Goal: Check status: Check status

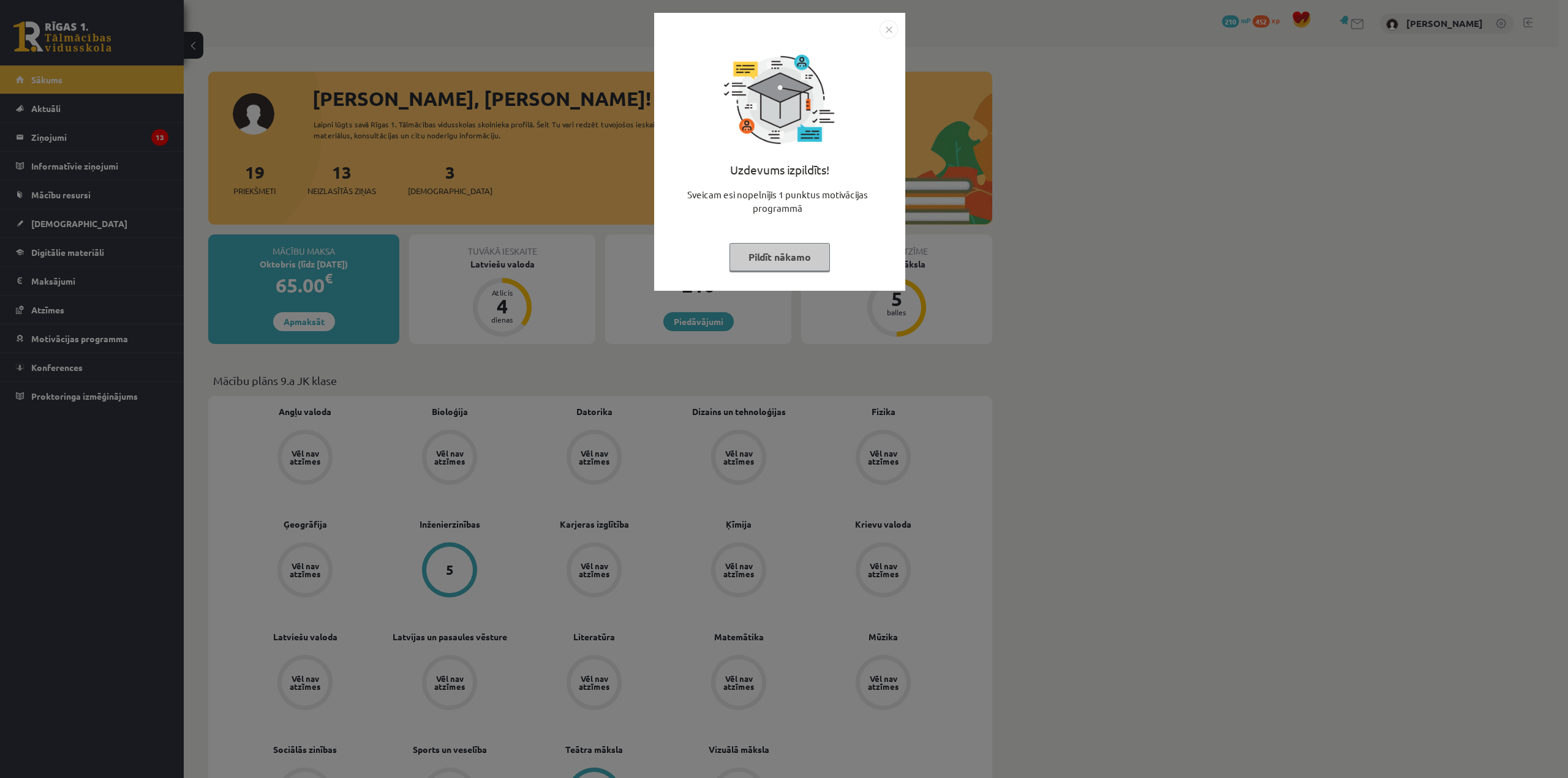
click at [885, 24] on img "Close" at bounding box center [888, 29] width 18 height 18
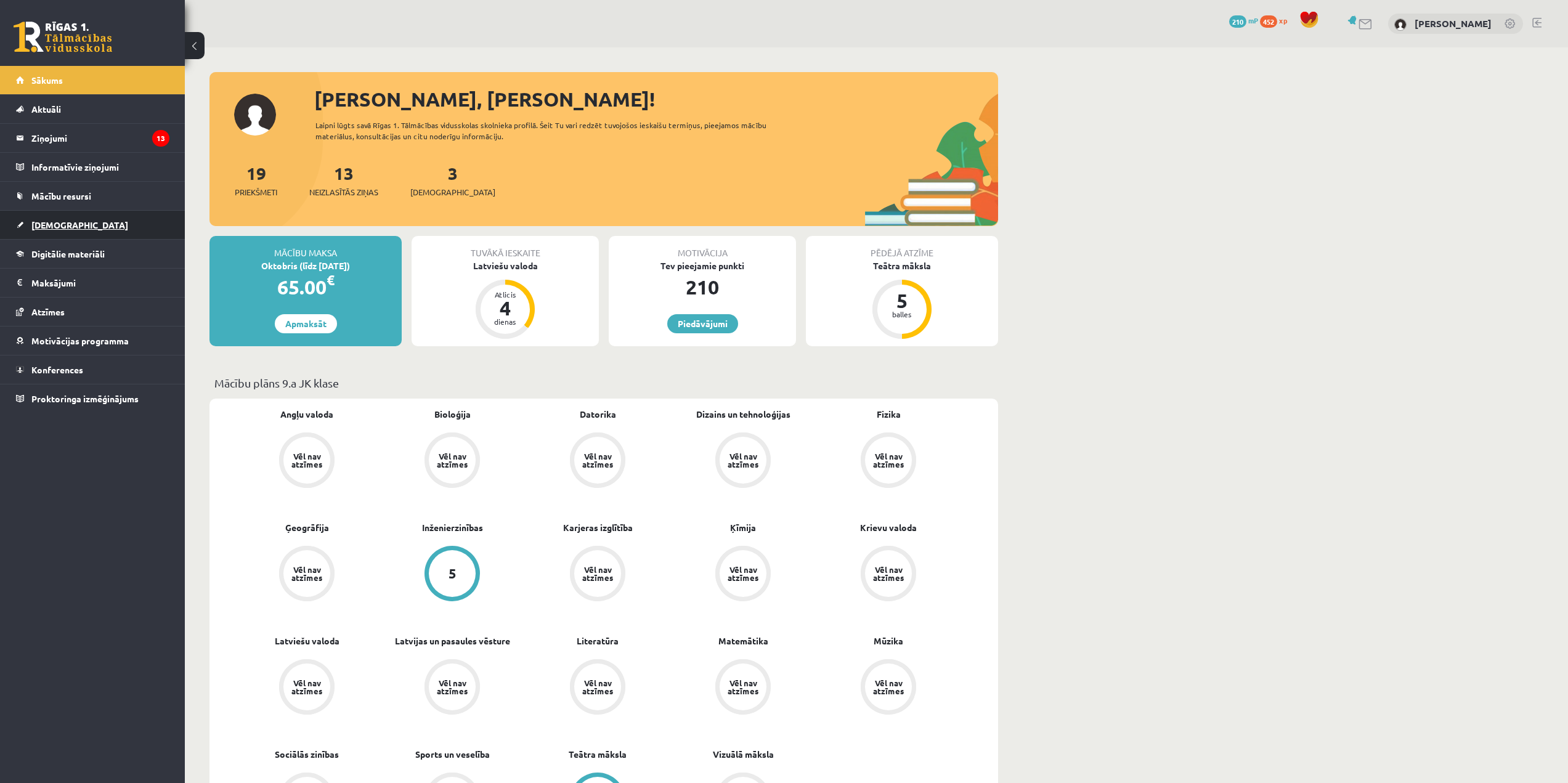
click at [125, 224] on link "[DEMOGRAPHIC_DATA]" at bounding box center [93, 225] width 154 height 29
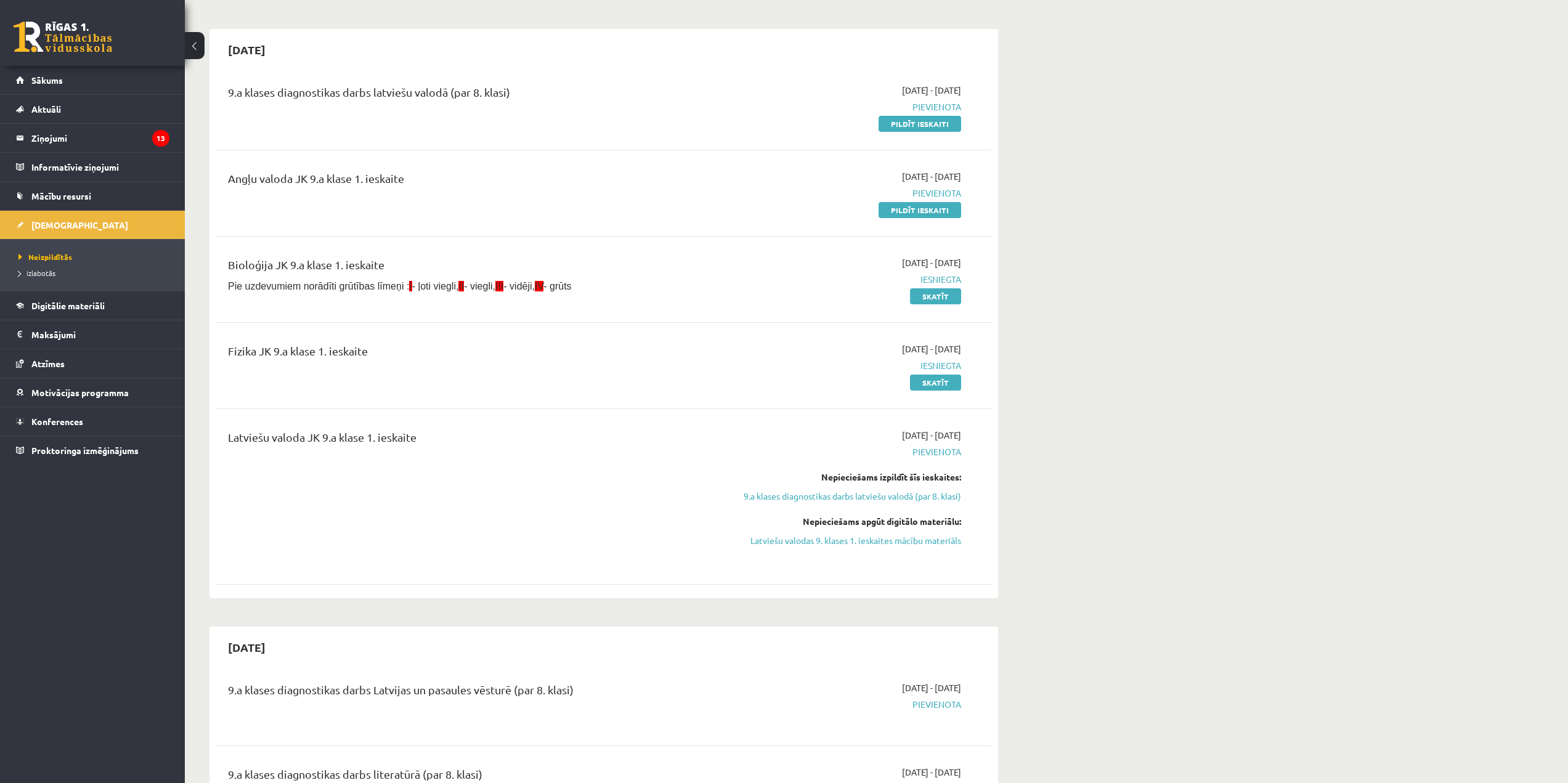
scroll to position [123, 0]
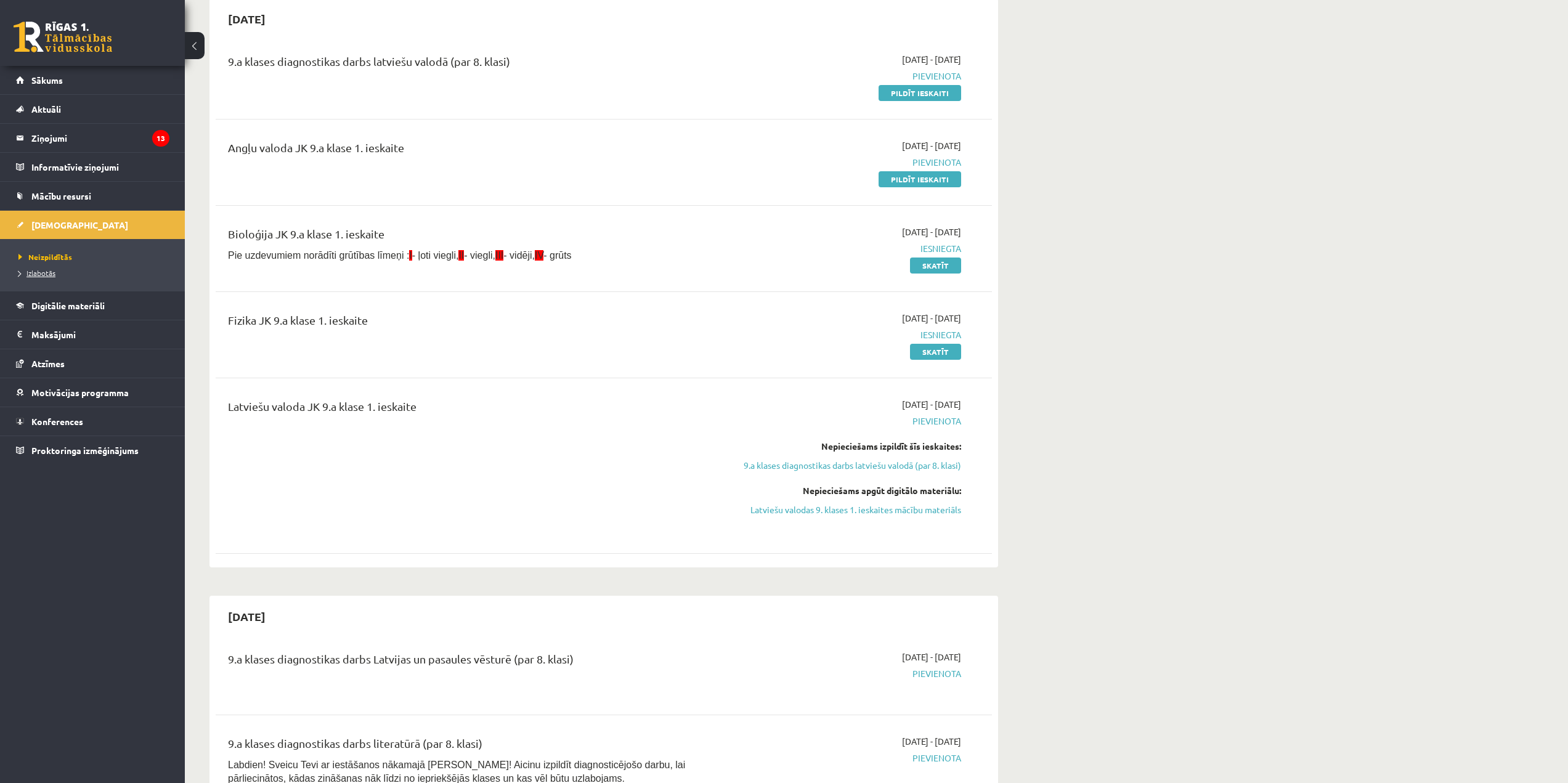
click at [61, 276] on link "Izlabotās" at bounding box center [95, 272] width 154 height 11
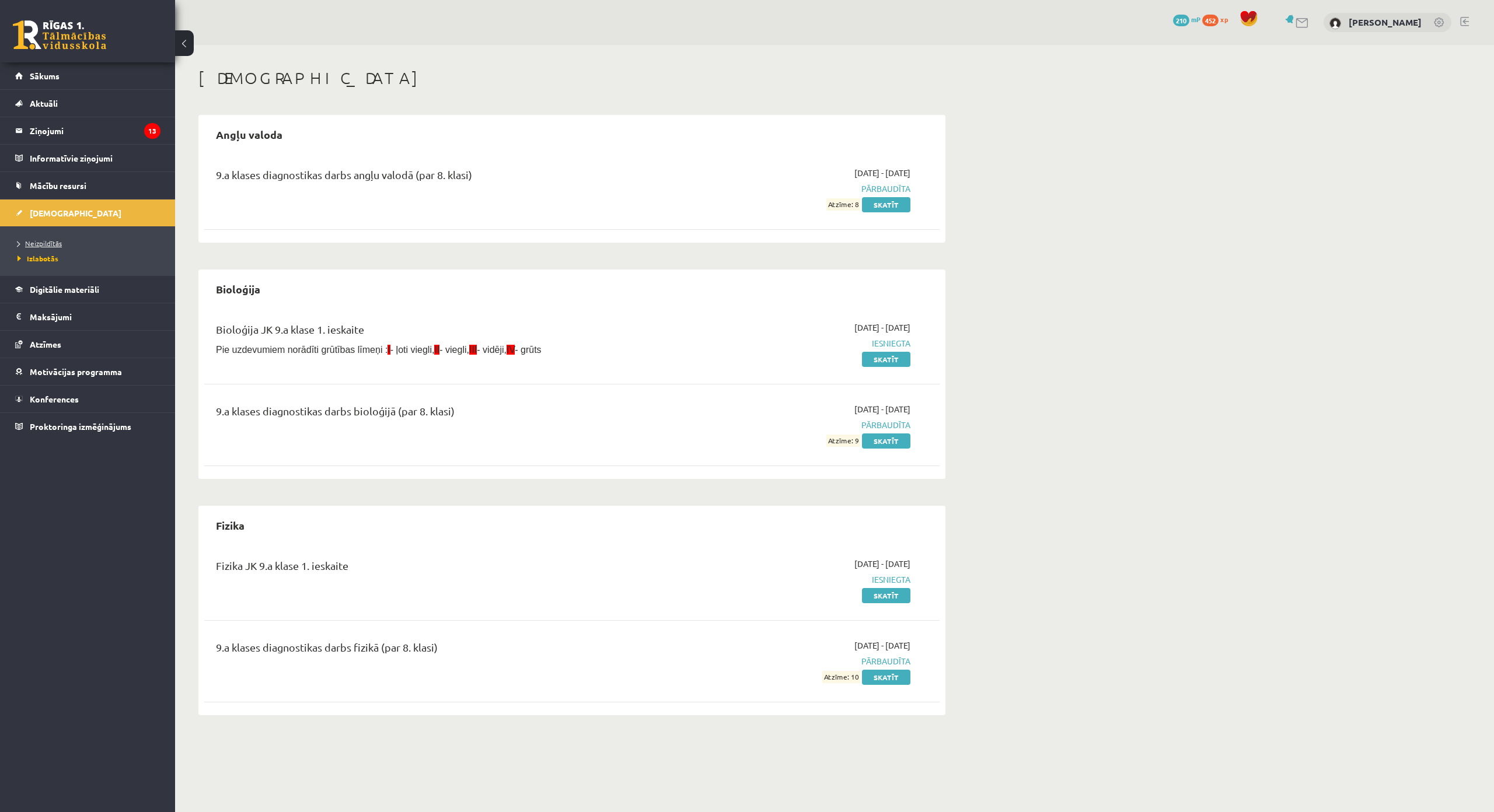
click at [52, 244] on span "Neizpildītās" at bounding box center [39, 243] width 44 height 9
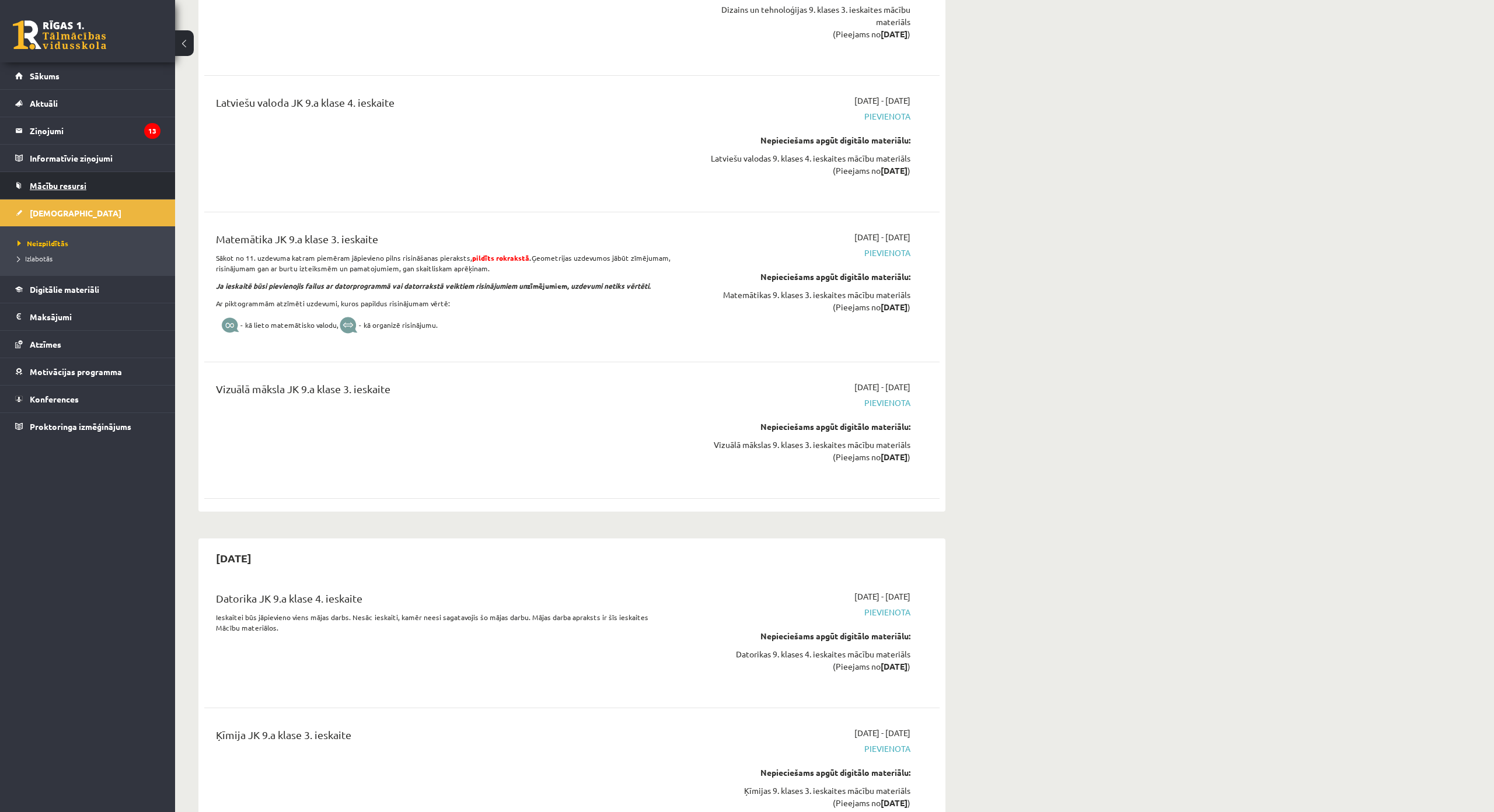
scroll to position [7993, 0]
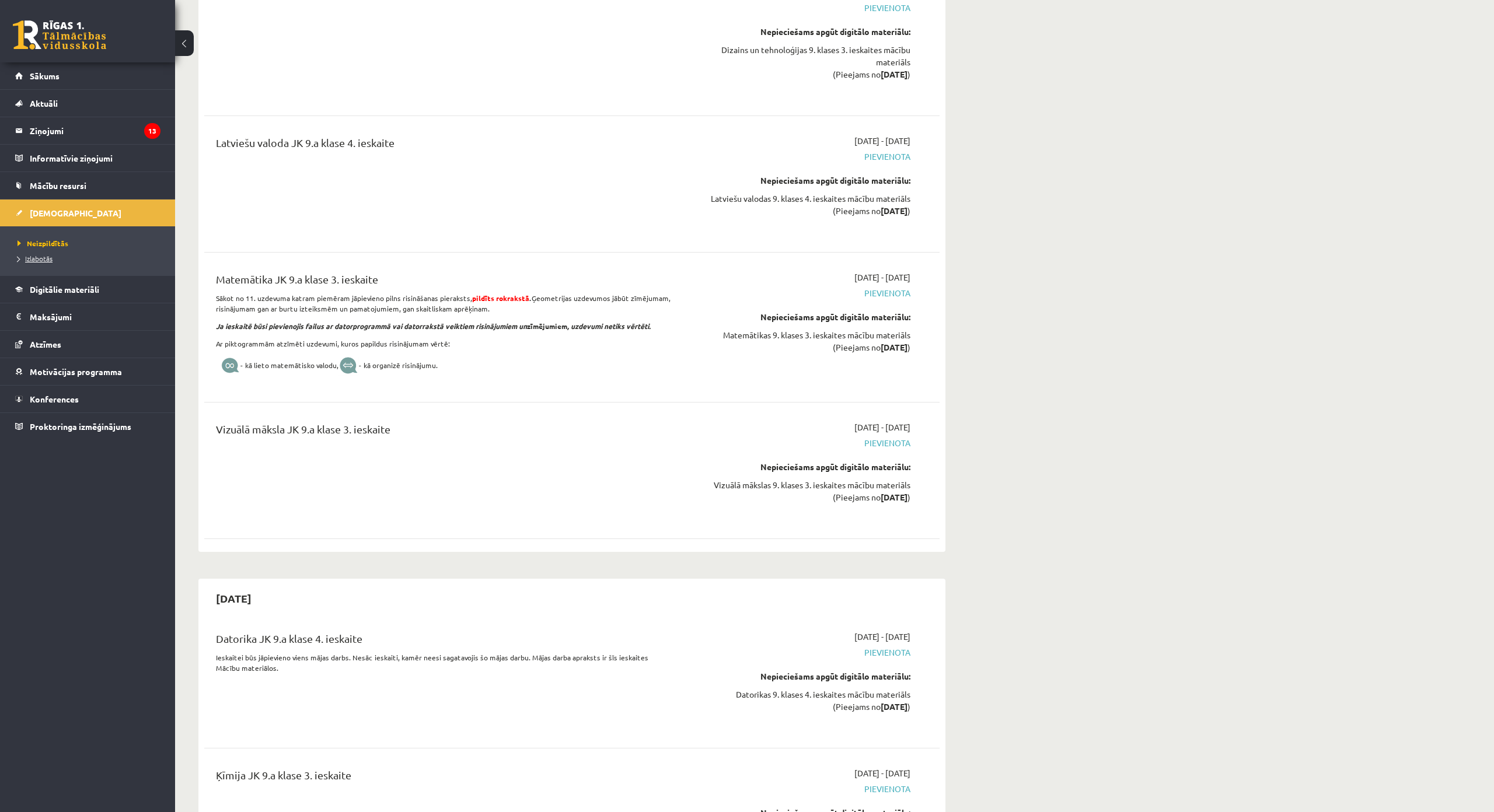
click at [58, 255] on link "Izlabotās" at bounding box center [90, 258] width 146 height 10
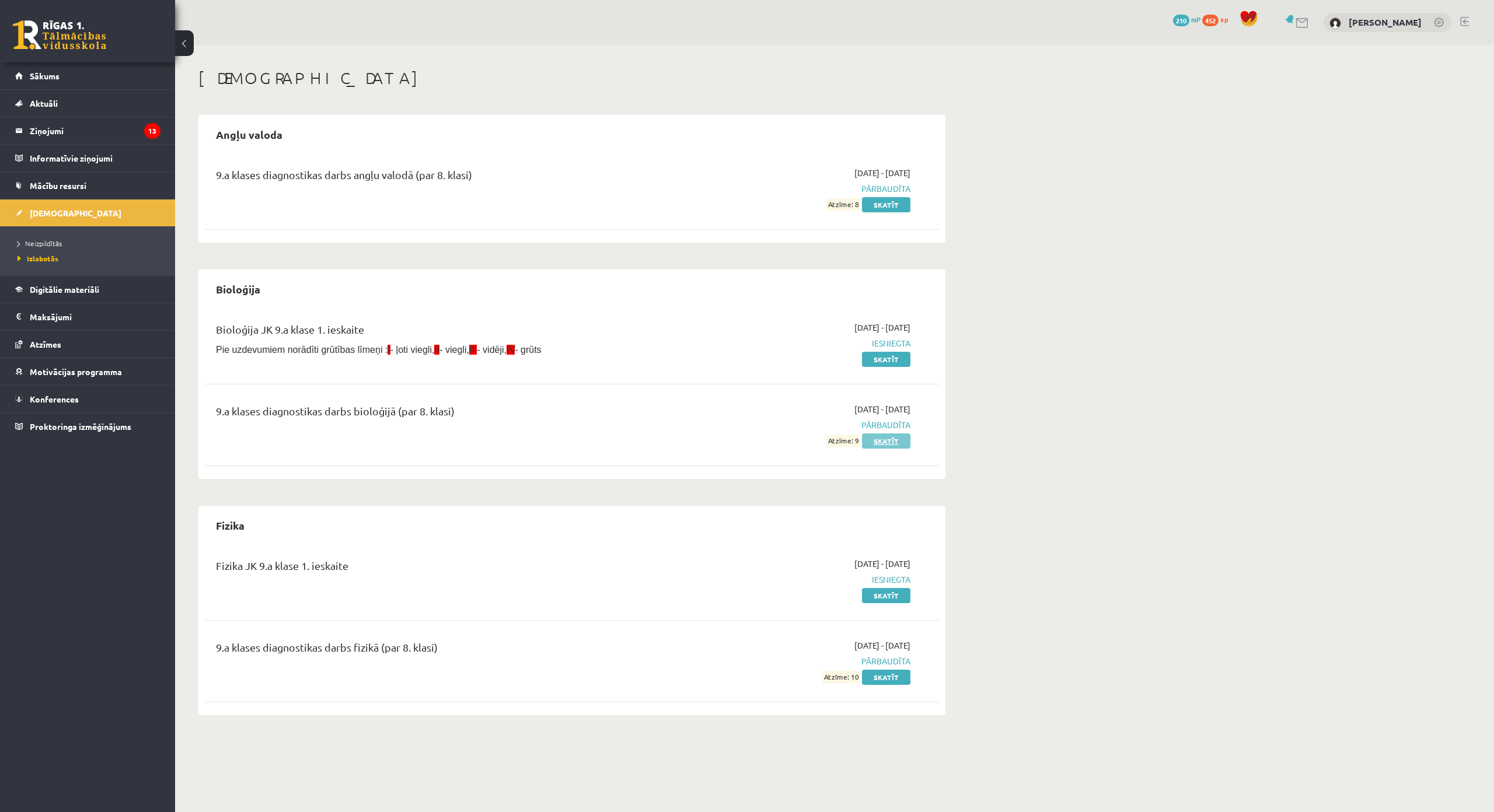
click at [894, 442] on link "Skatīt" at bounding box center [886, 441] width 49 height 15
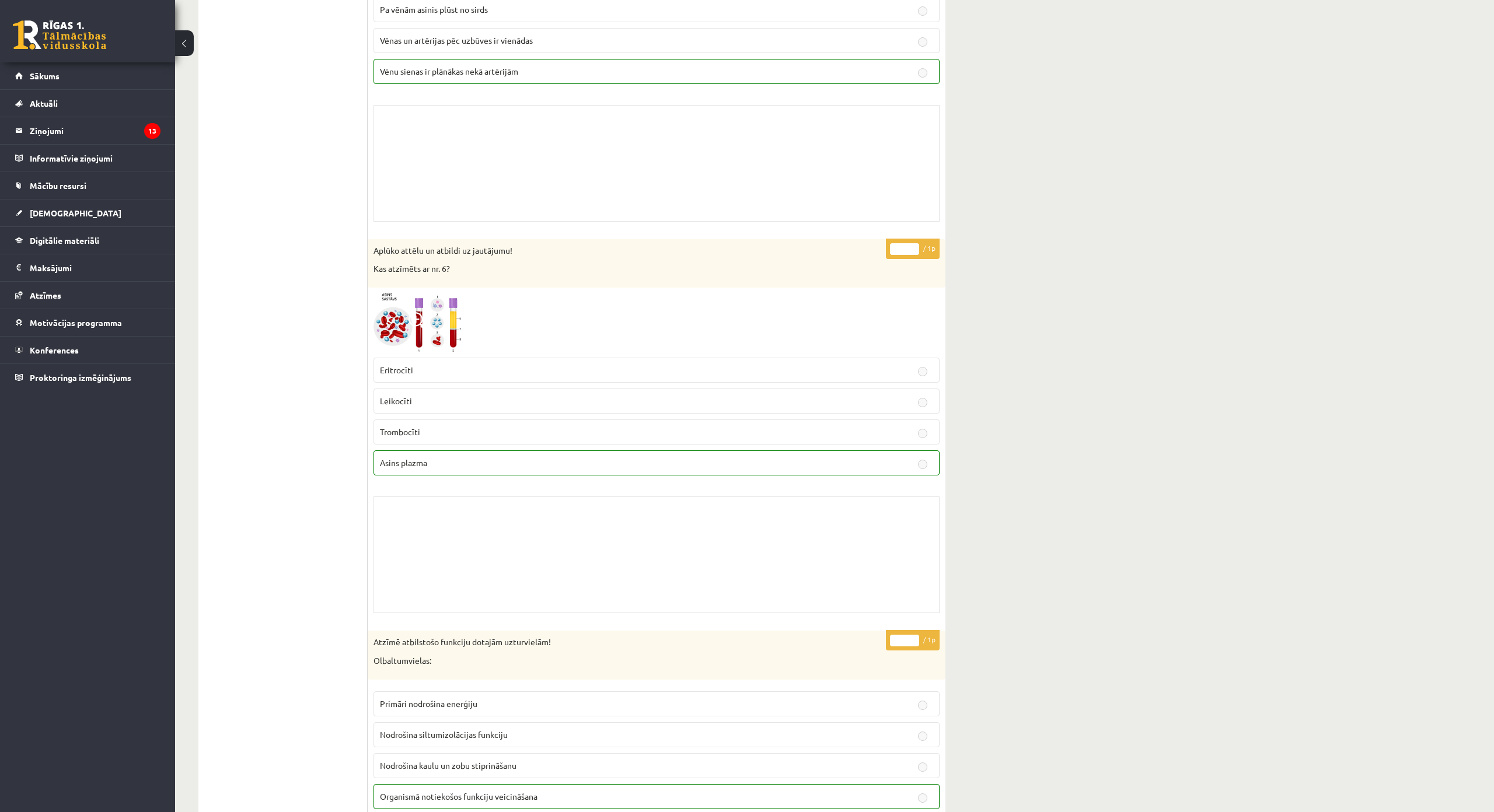
scroll to position [584, 0]
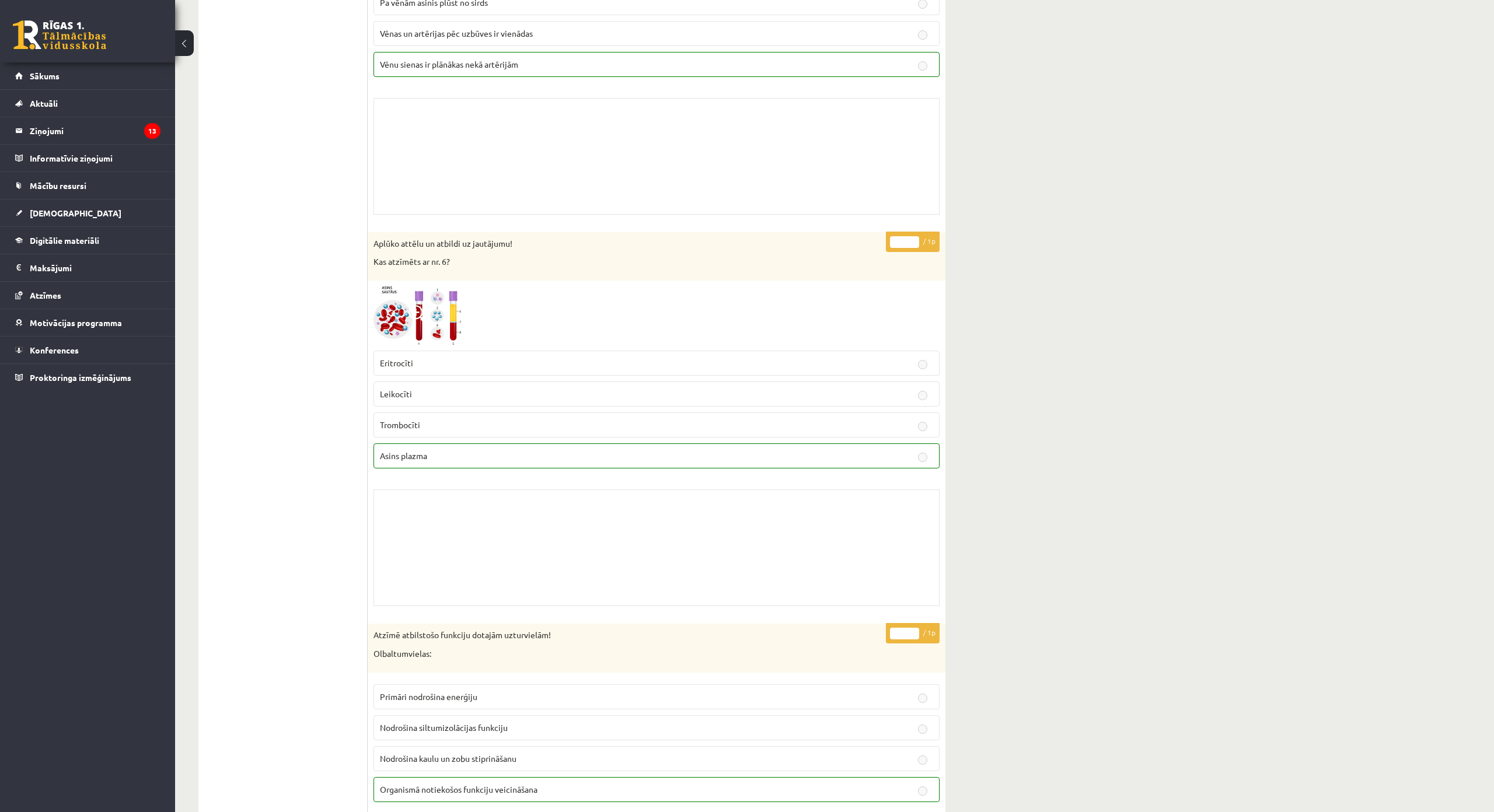
click at [399, 330] on img at bounding box center [417, 316] width 87 height 59
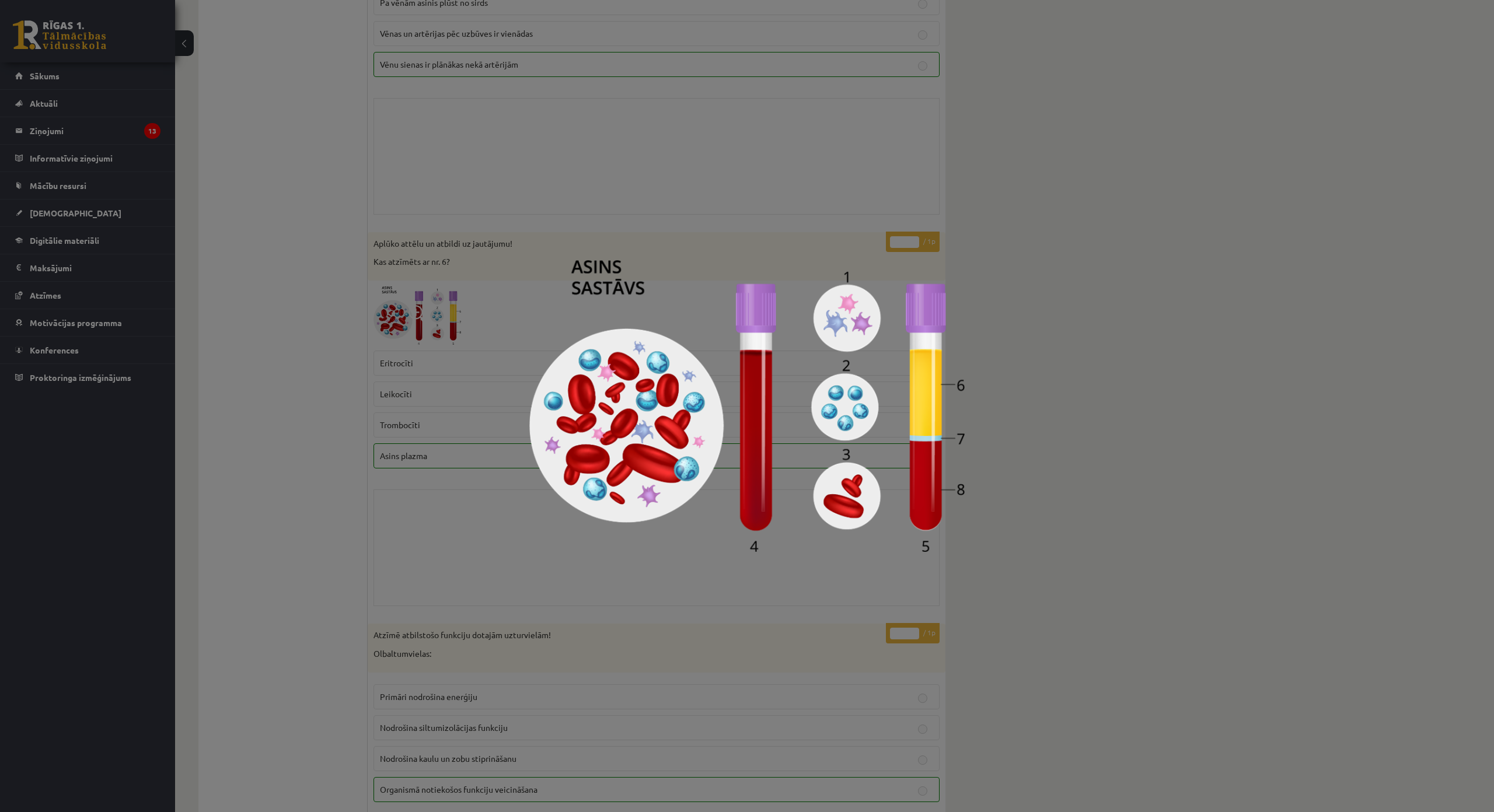
click at [1103, 371] on div at bounding box center [747, 406] width 1494 height 812
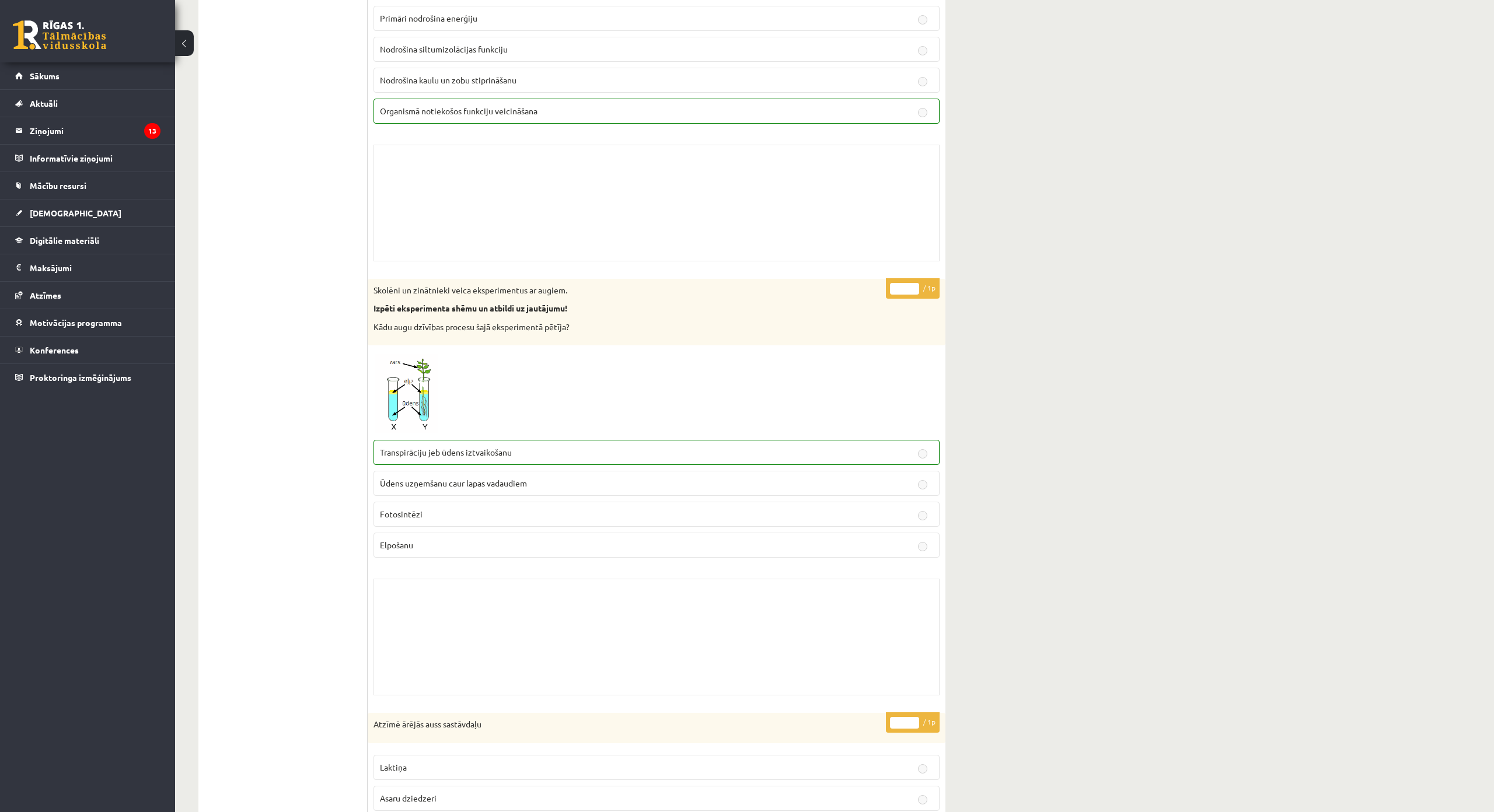
scroll to position [1284, 0]
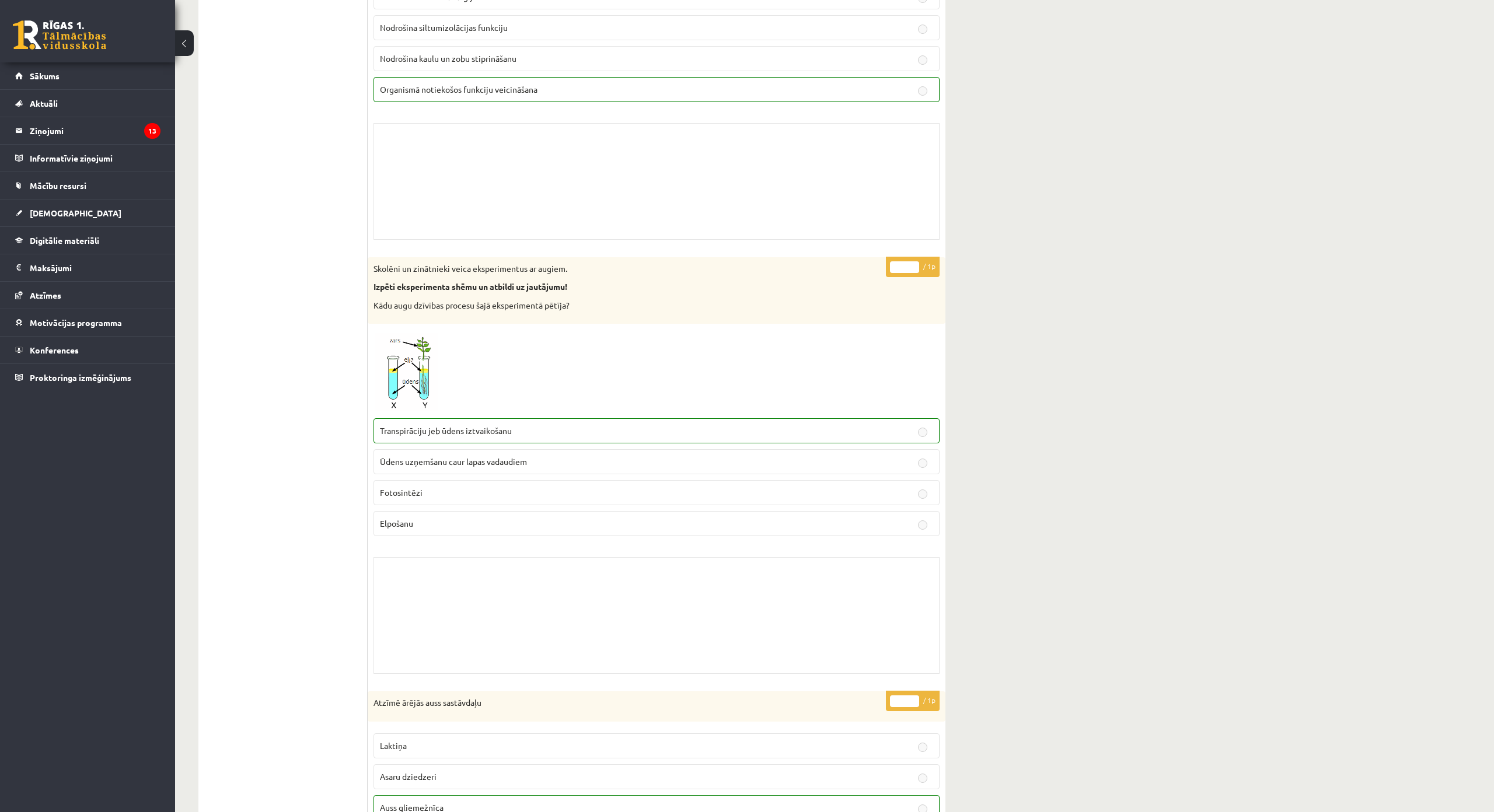
click at [421, 387] on img at bounding box center [417, 371] width 87 height 83
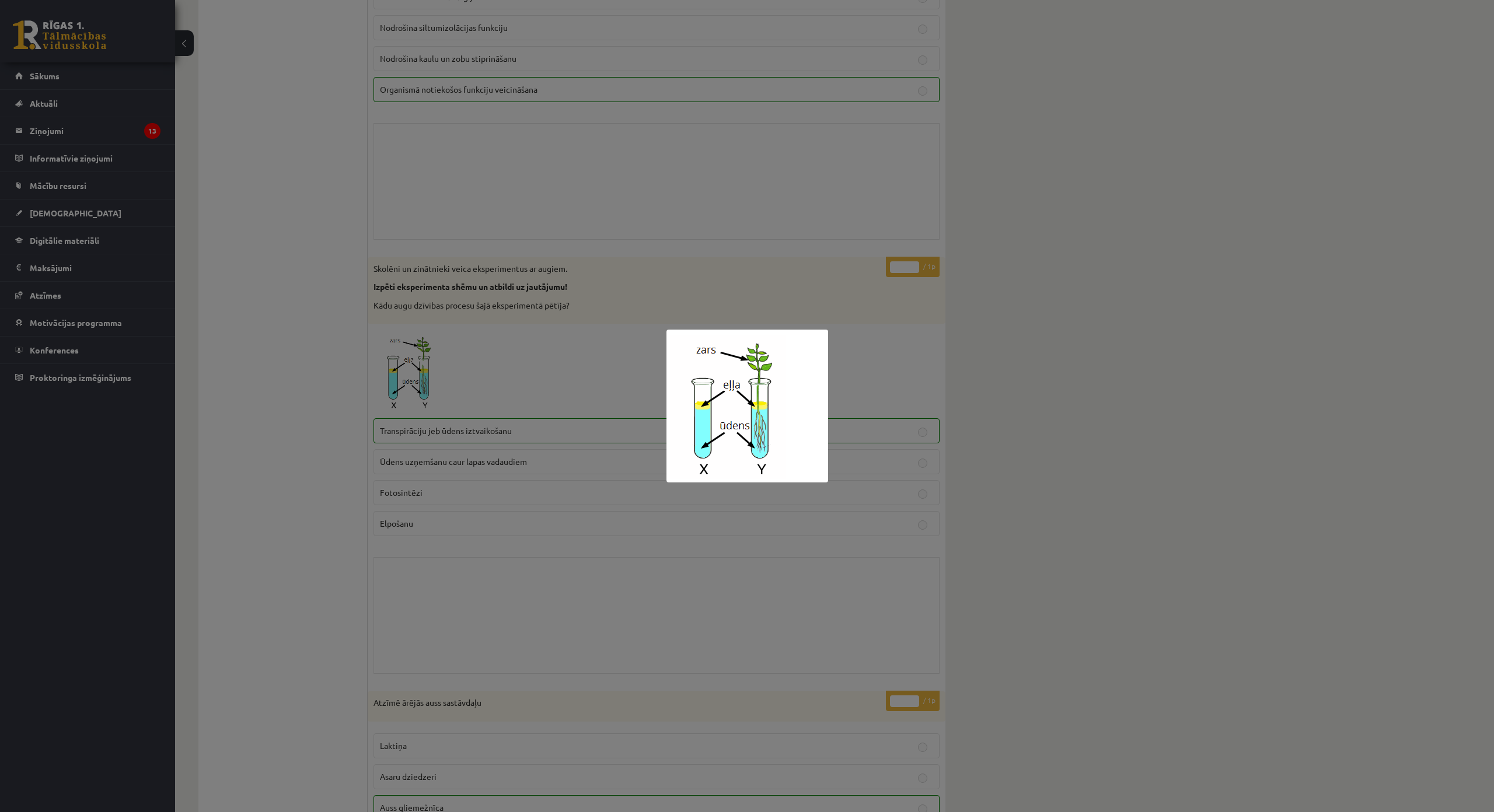
click at [491, 396] on div at bounding box center [747, 406] width 1494 height 812
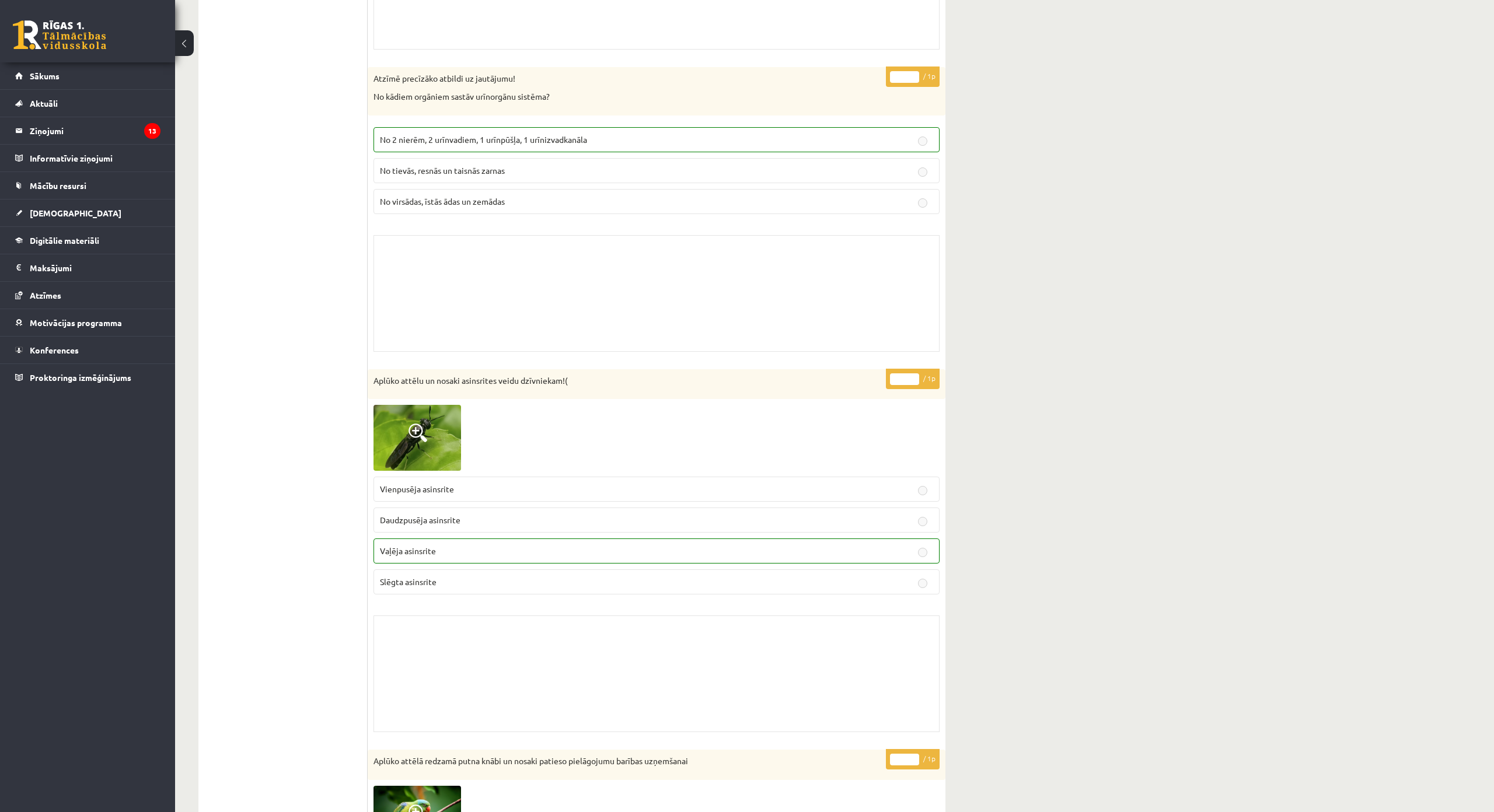
scroll to position [2859, 0]
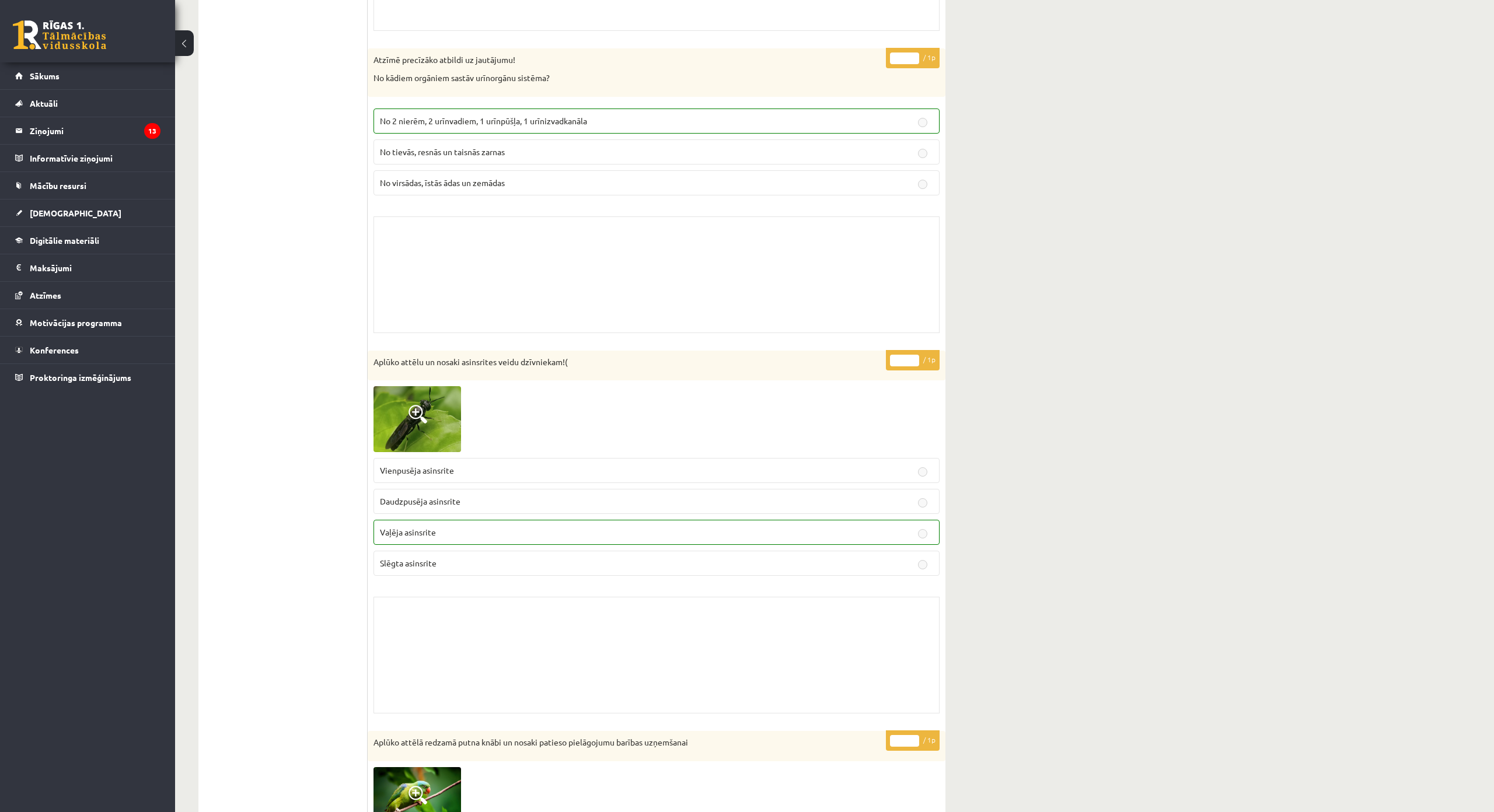
click at [415, 421] on span at bounding box center [418, 414] width 18 height 18
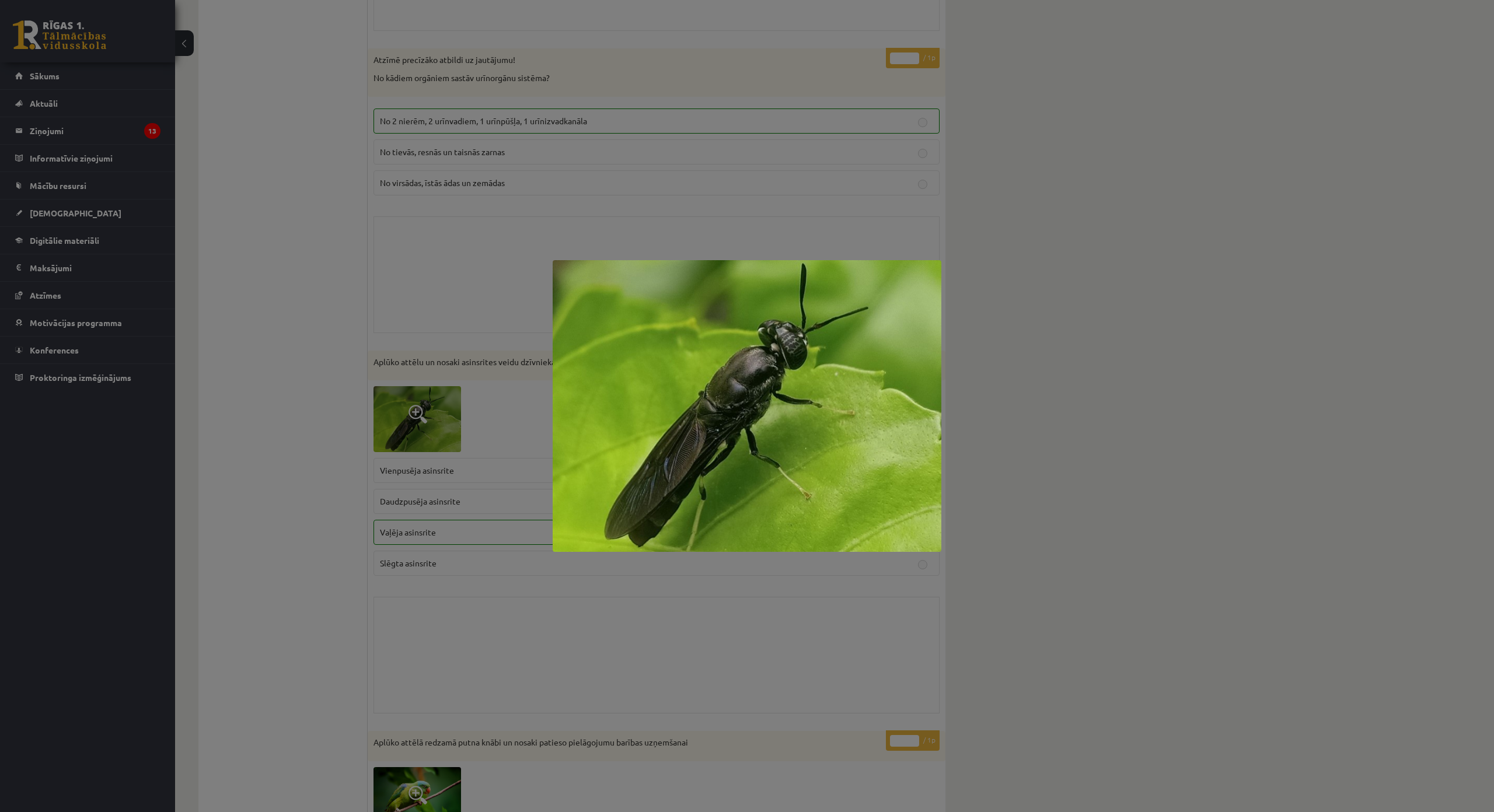
click at [488, 393] on div at bounding box center [747, 406] width 1494 height 812
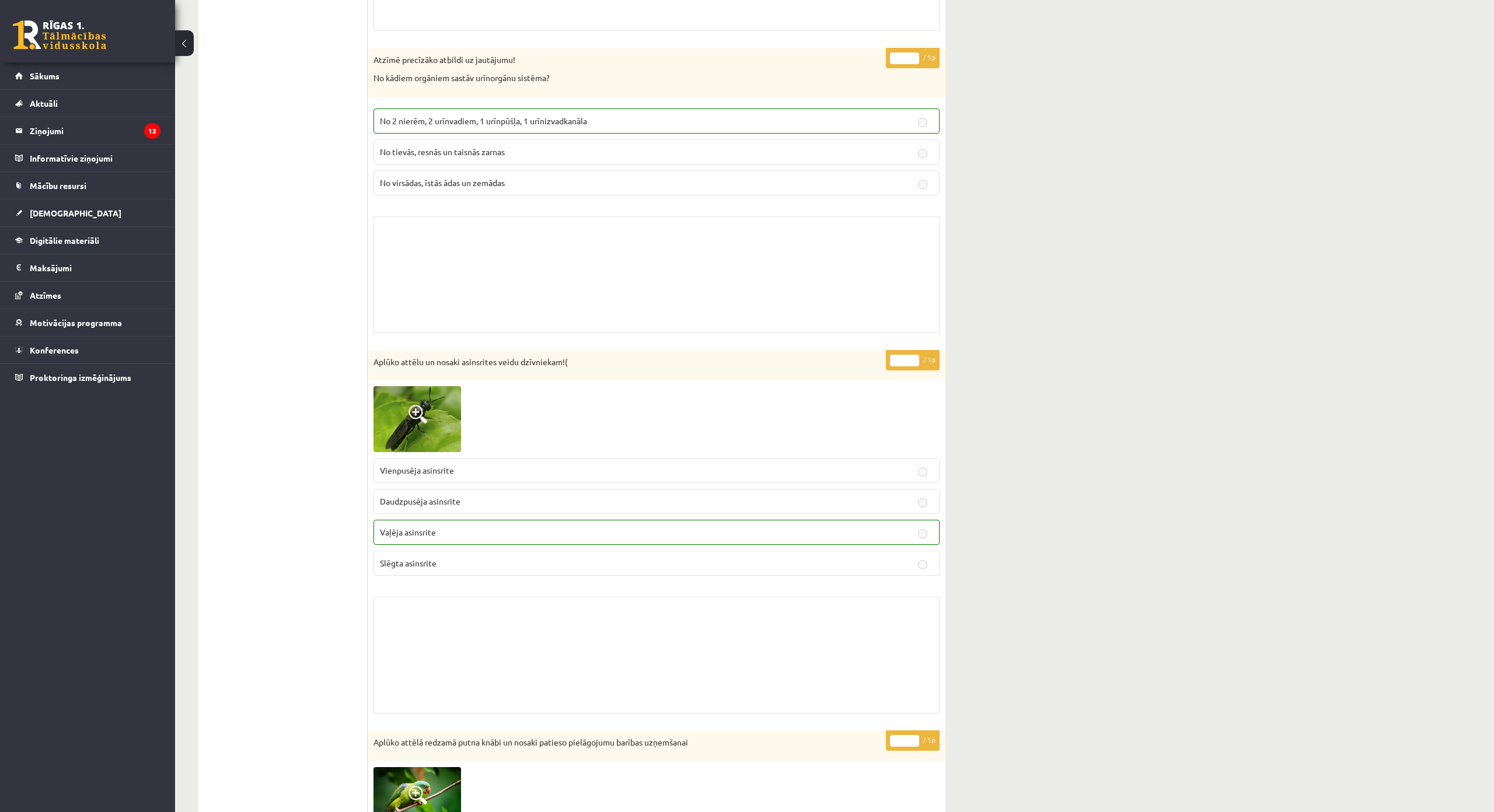
click at [412, 422] on span at bounding box center [418, 414] width 18 height 18
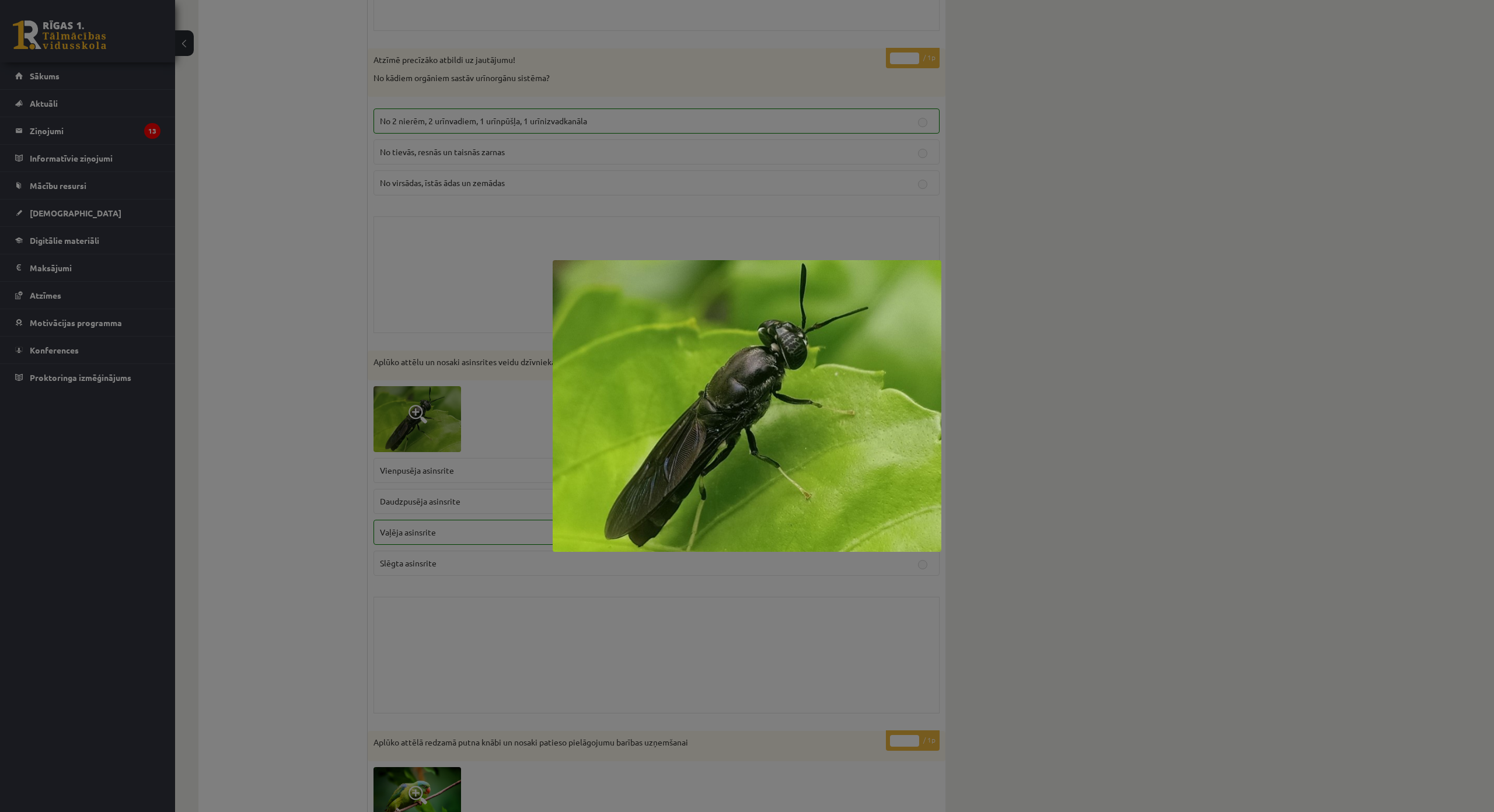
click at [746, 605] on div at bounding box center [747, 406] width 1494 height 812
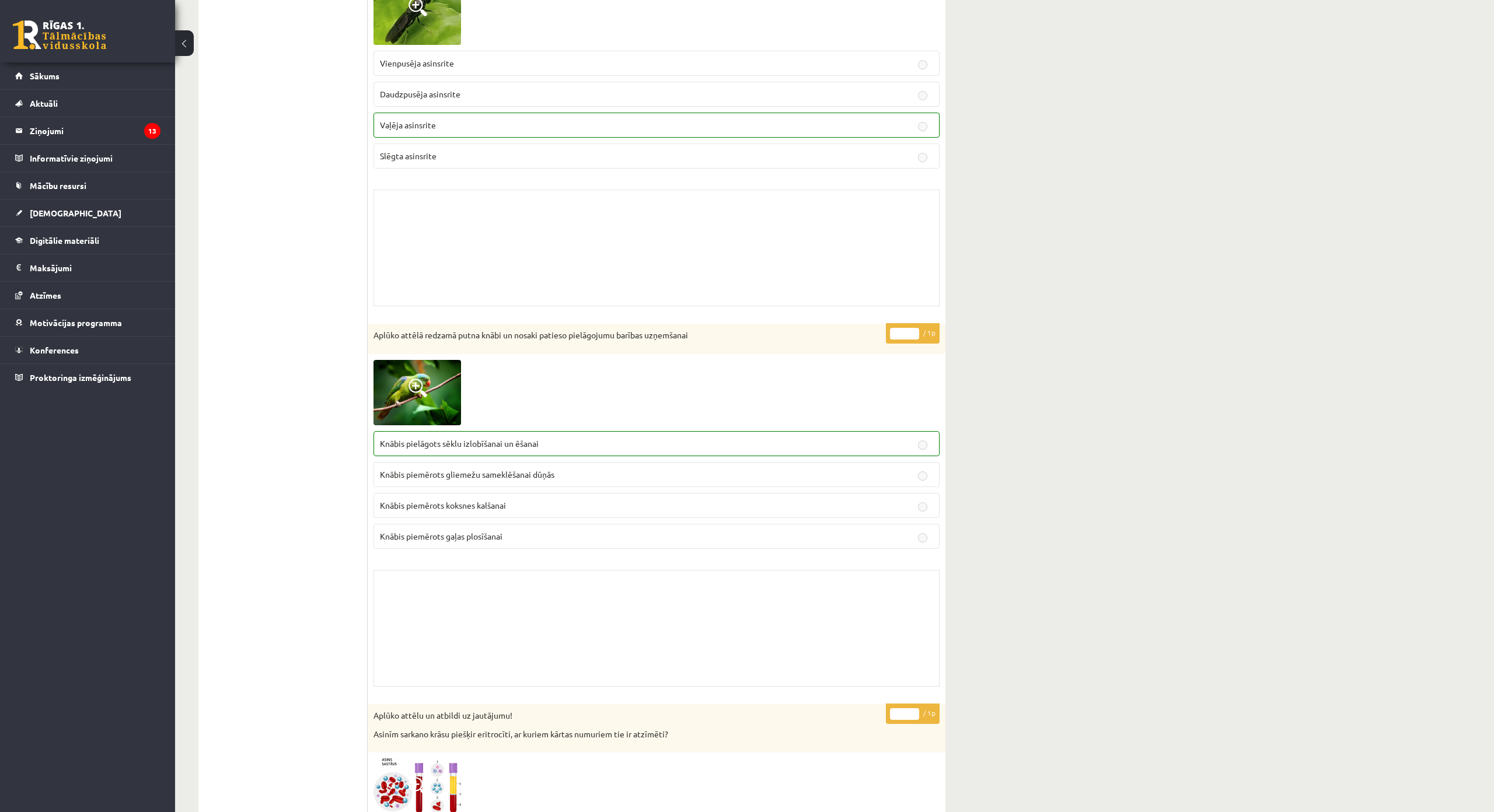
scroll to position [3267, 0]
click at [405, 388] on img at bounding box center [417, 391] width 87 height 65
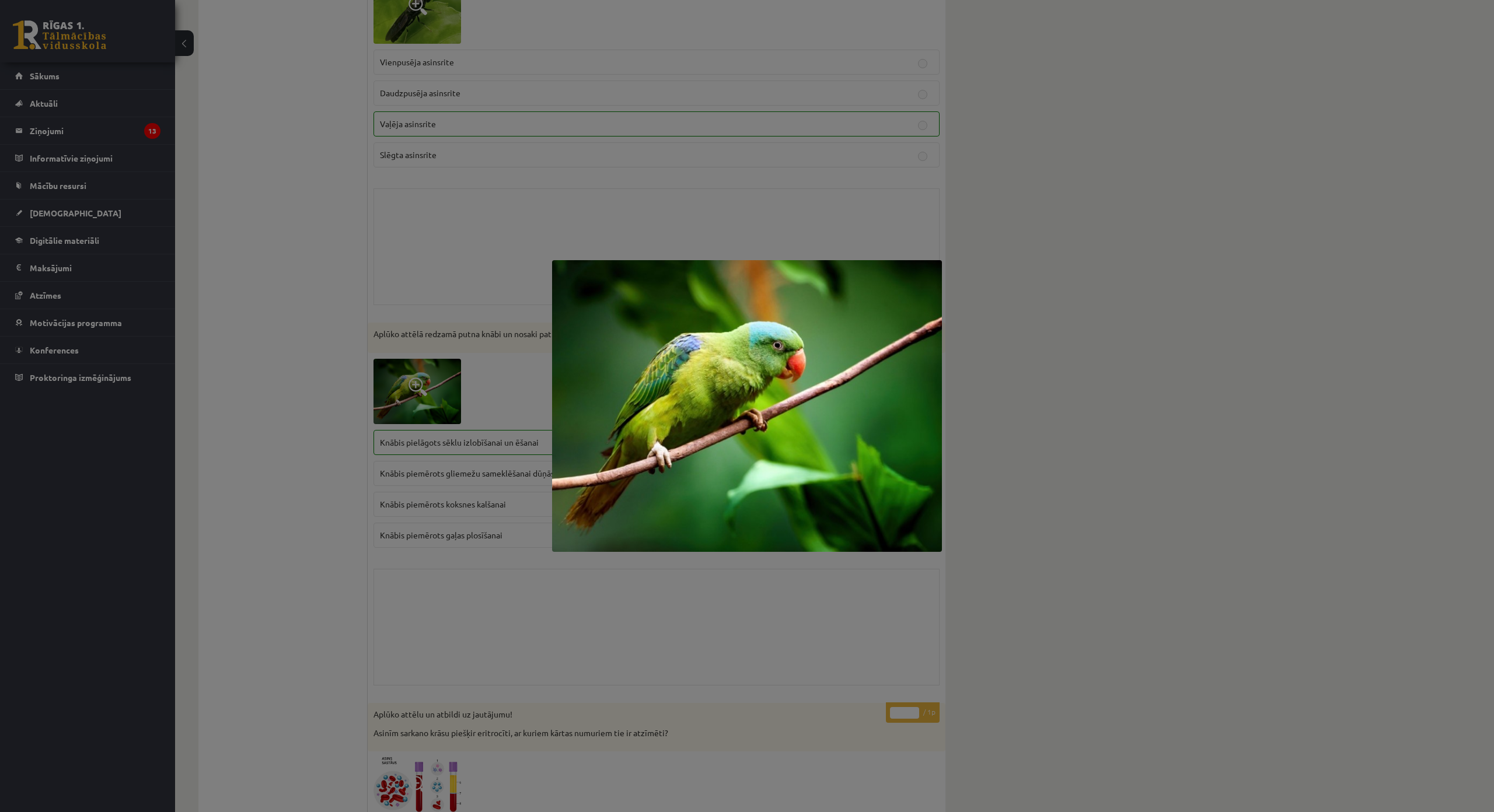
click at [474, 355] on div at bounding box center [747, 406] width 1494 height 812
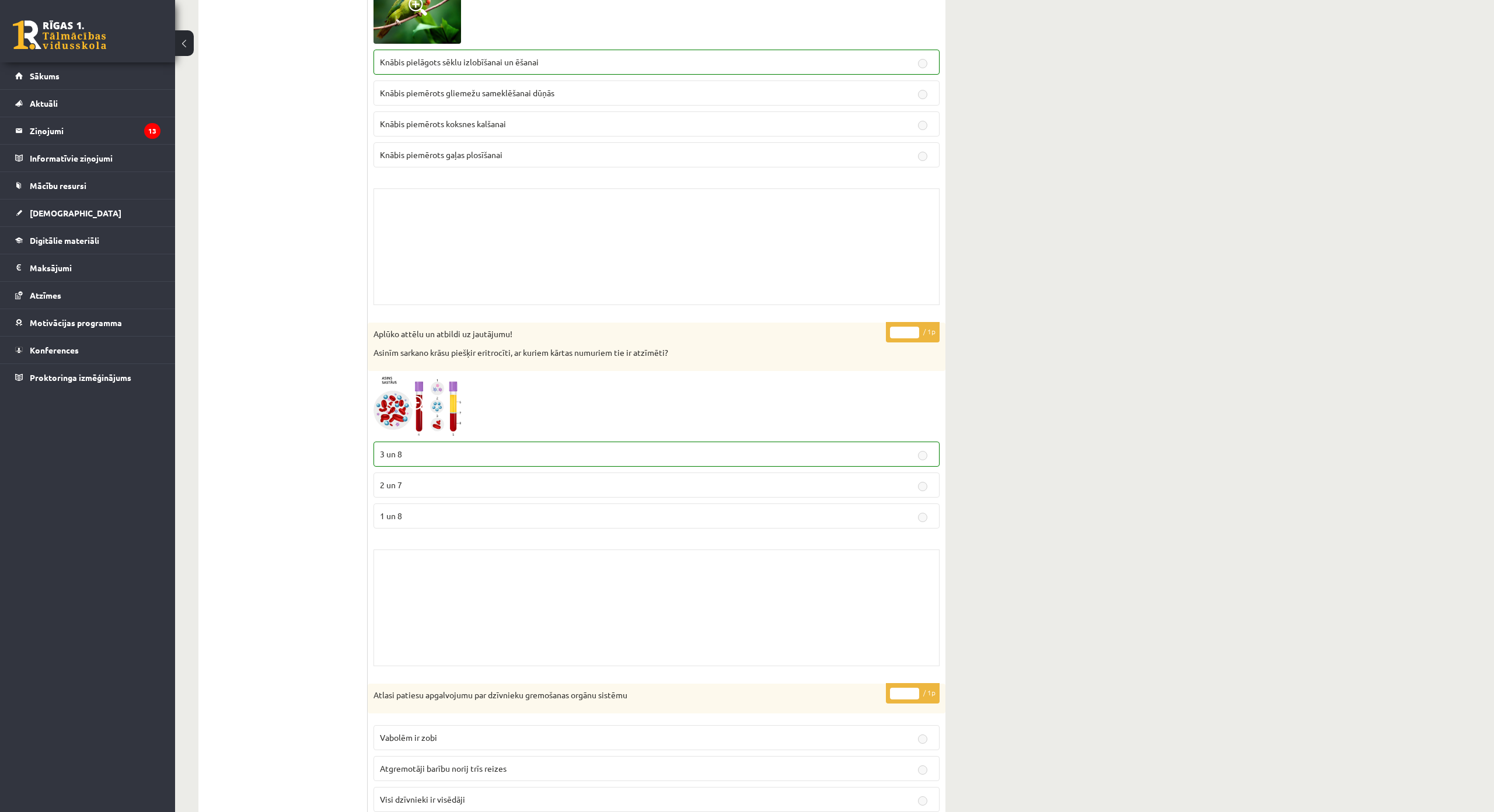
scroll to position [3734, 0]
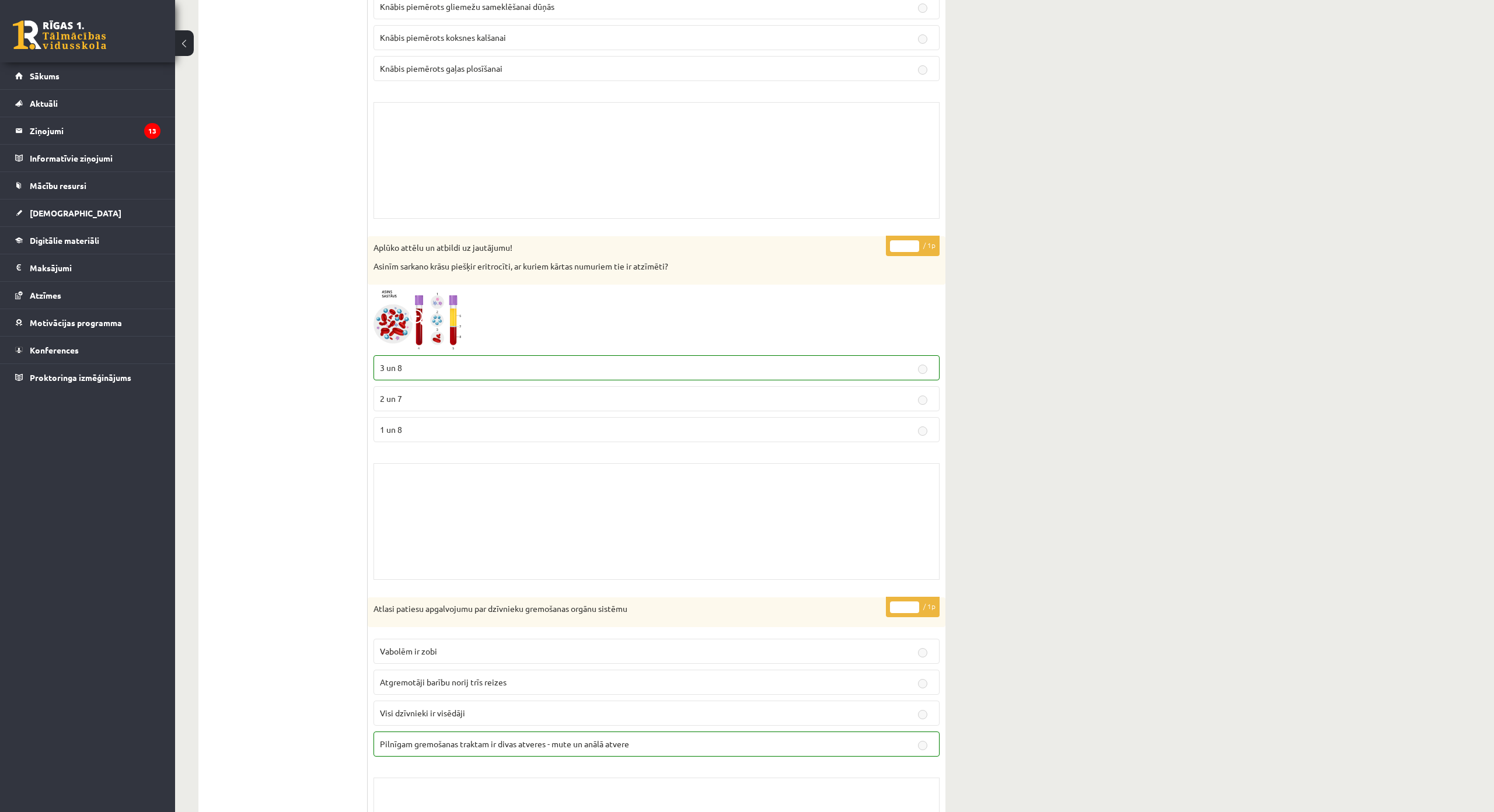
click at [424, 311] on span at bounding box center [418, 318] width 18 height 18
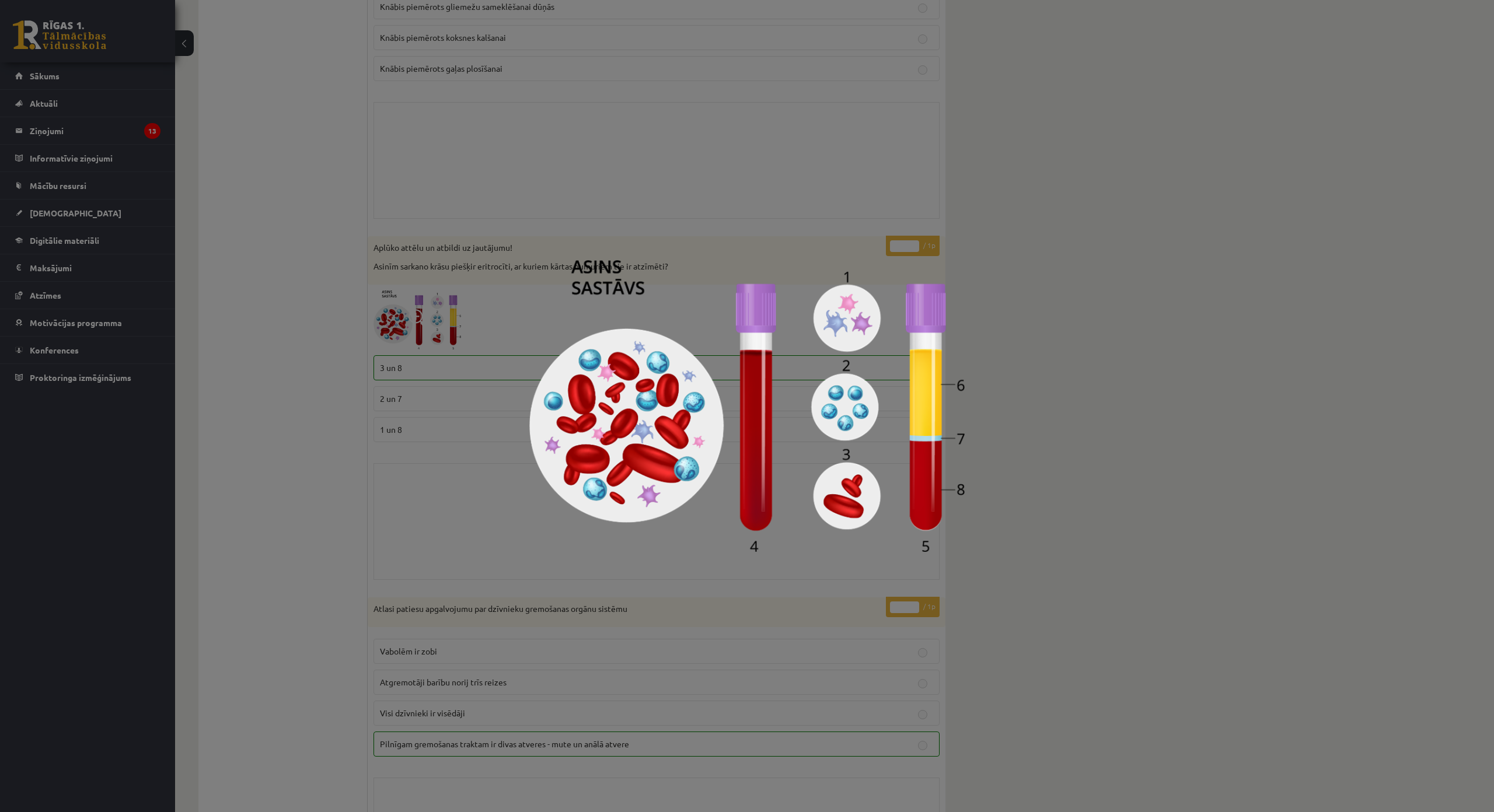
click at [1031, 465] on div at bounding box center [747, 406] width 1494 height 812
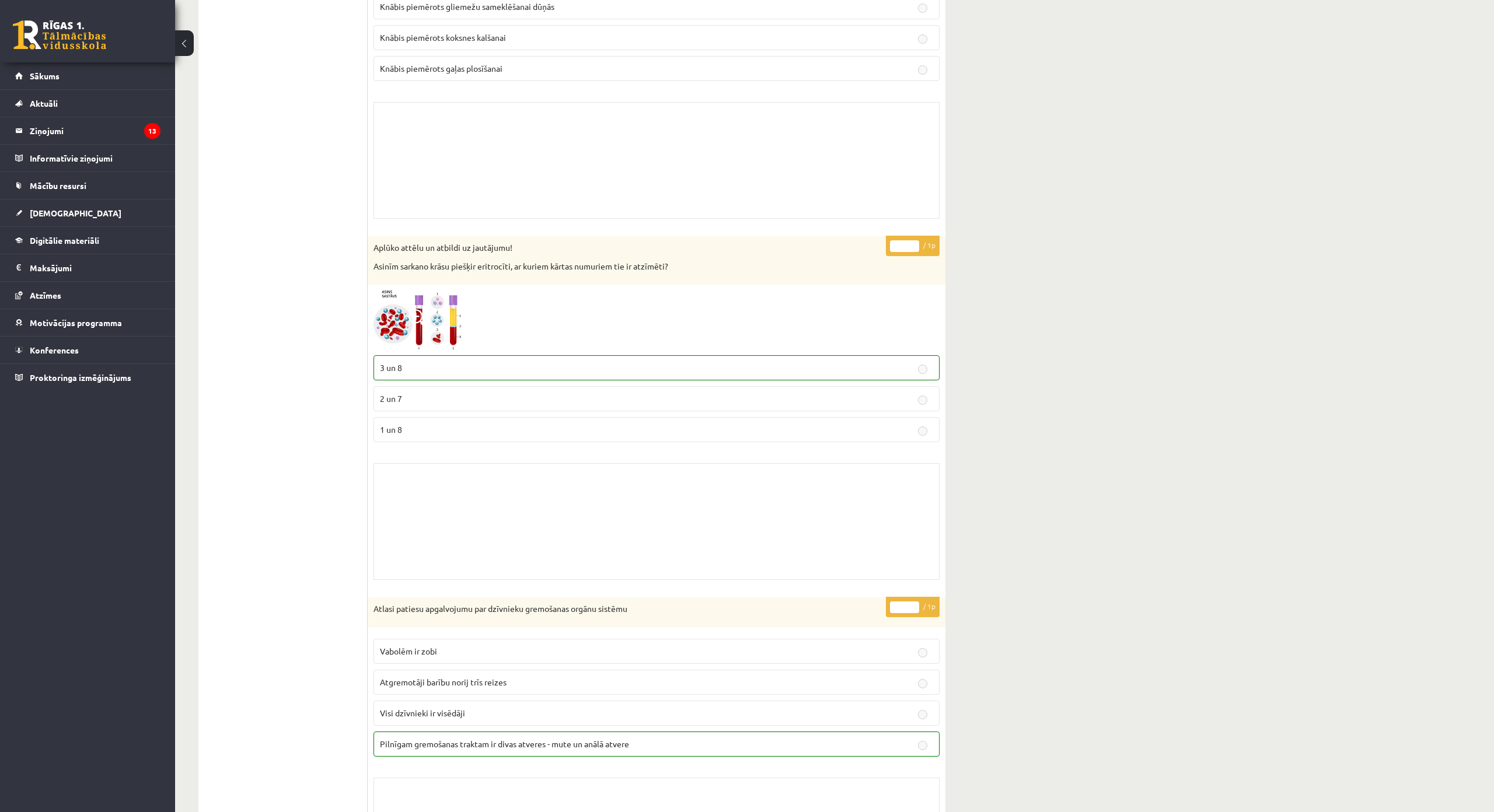
click at [451, 321] on img at bounding box center [417, 320] width 87 height 59
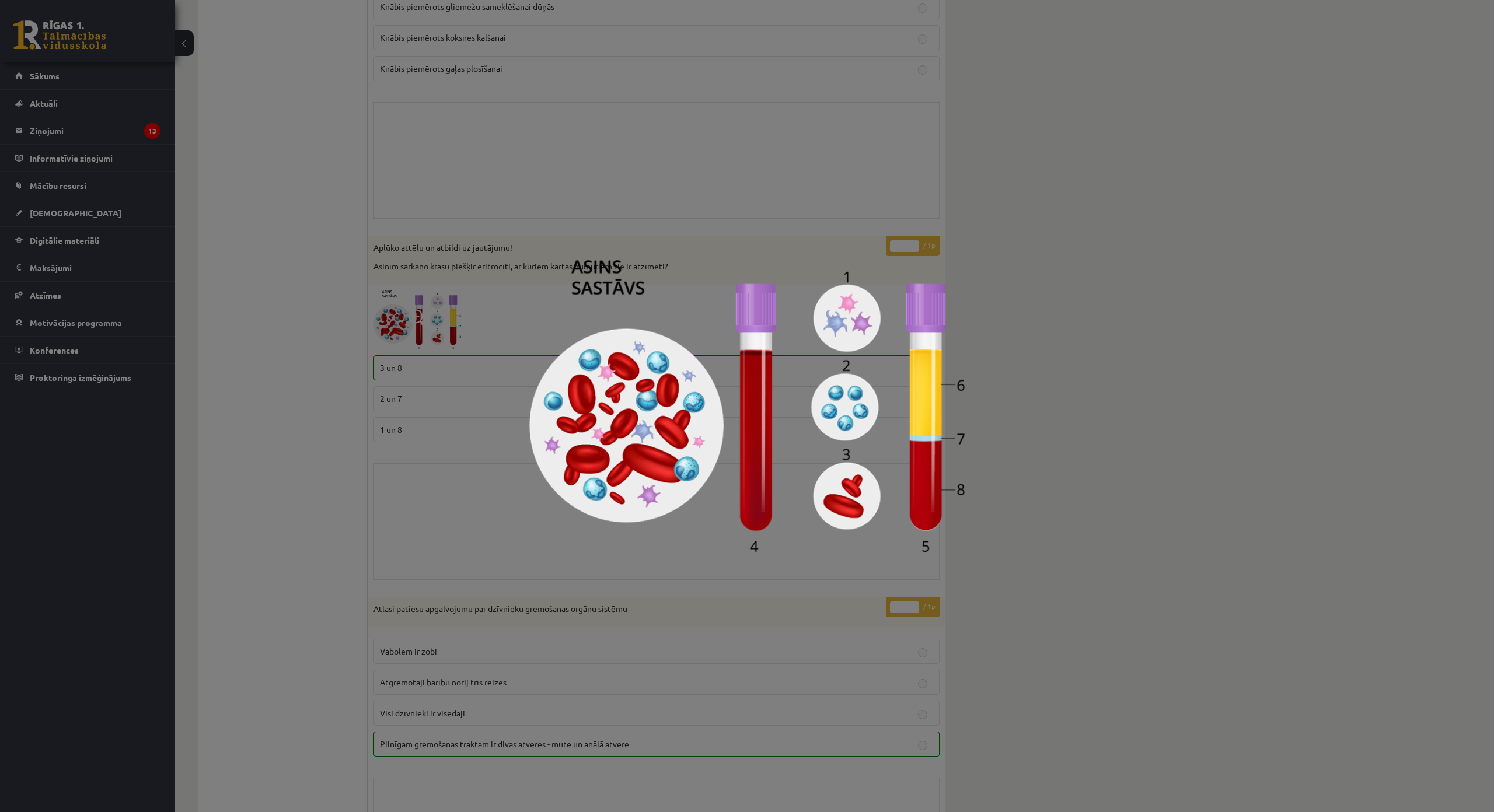
click at [584, 599] on div at bounding box center [747, 406] width 1494 height 812
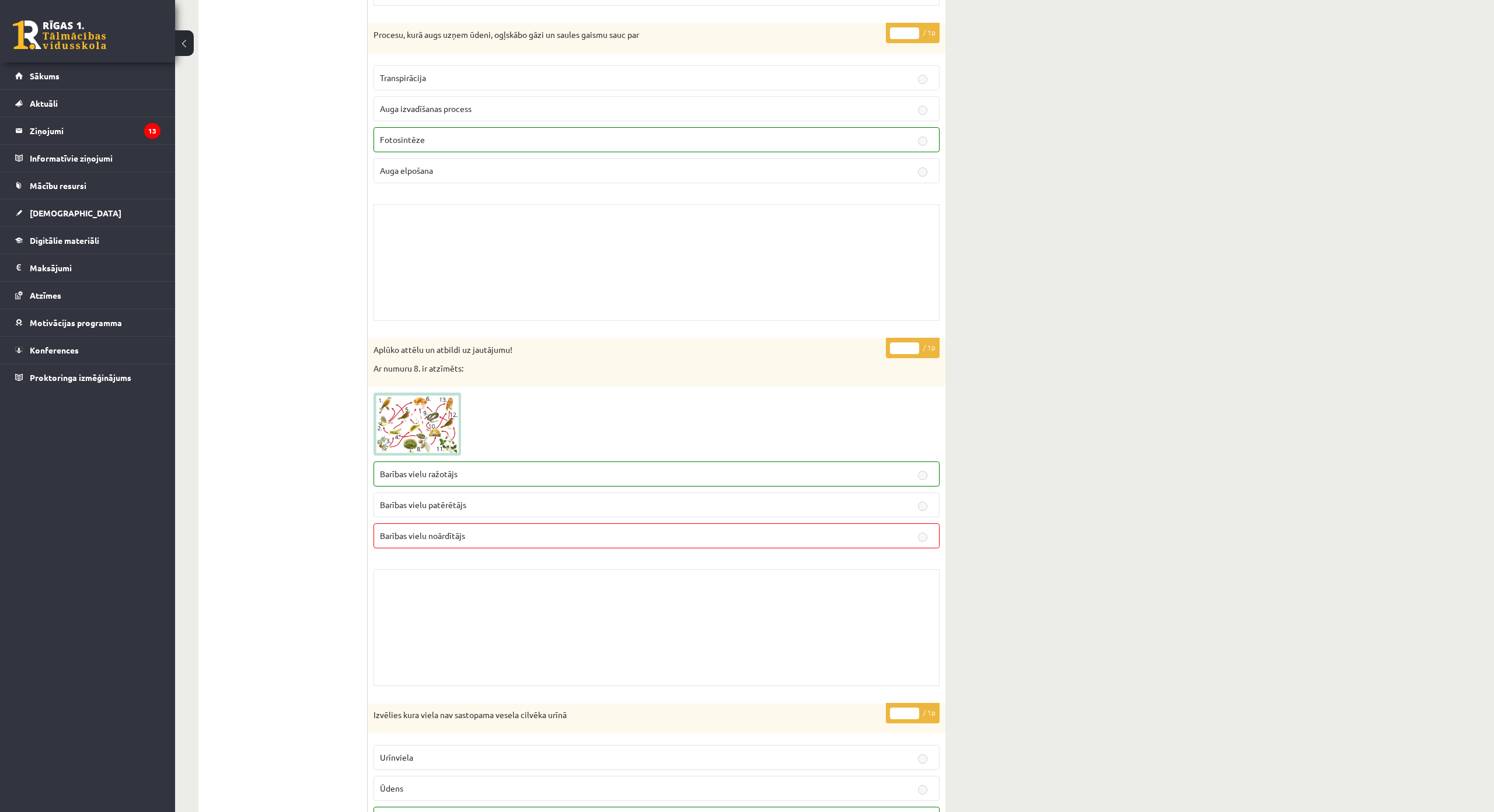
scroll to position [4667, 0]
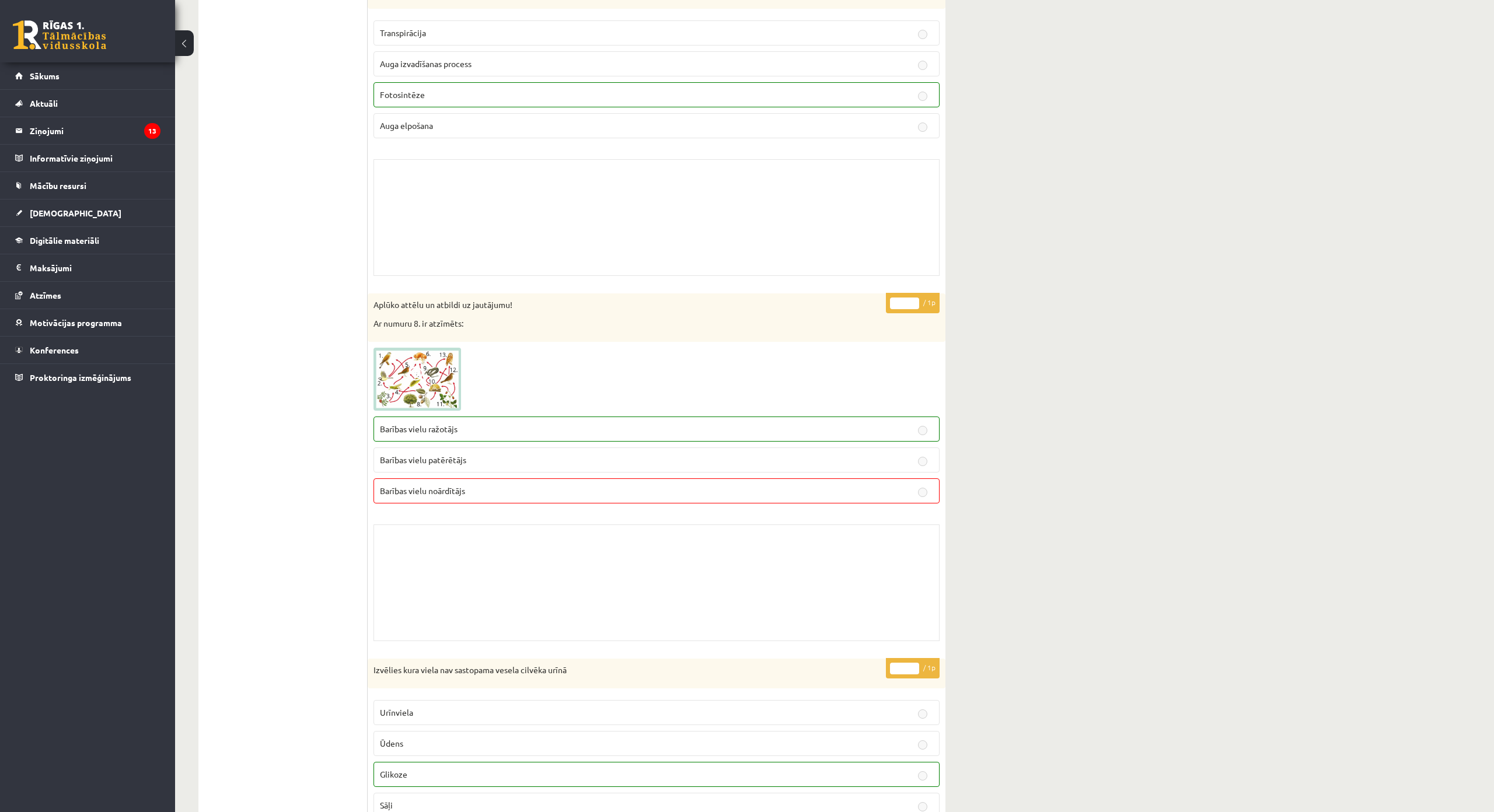
click at [414, 361] on img at bounding box center [417, 379] width 87 height 63
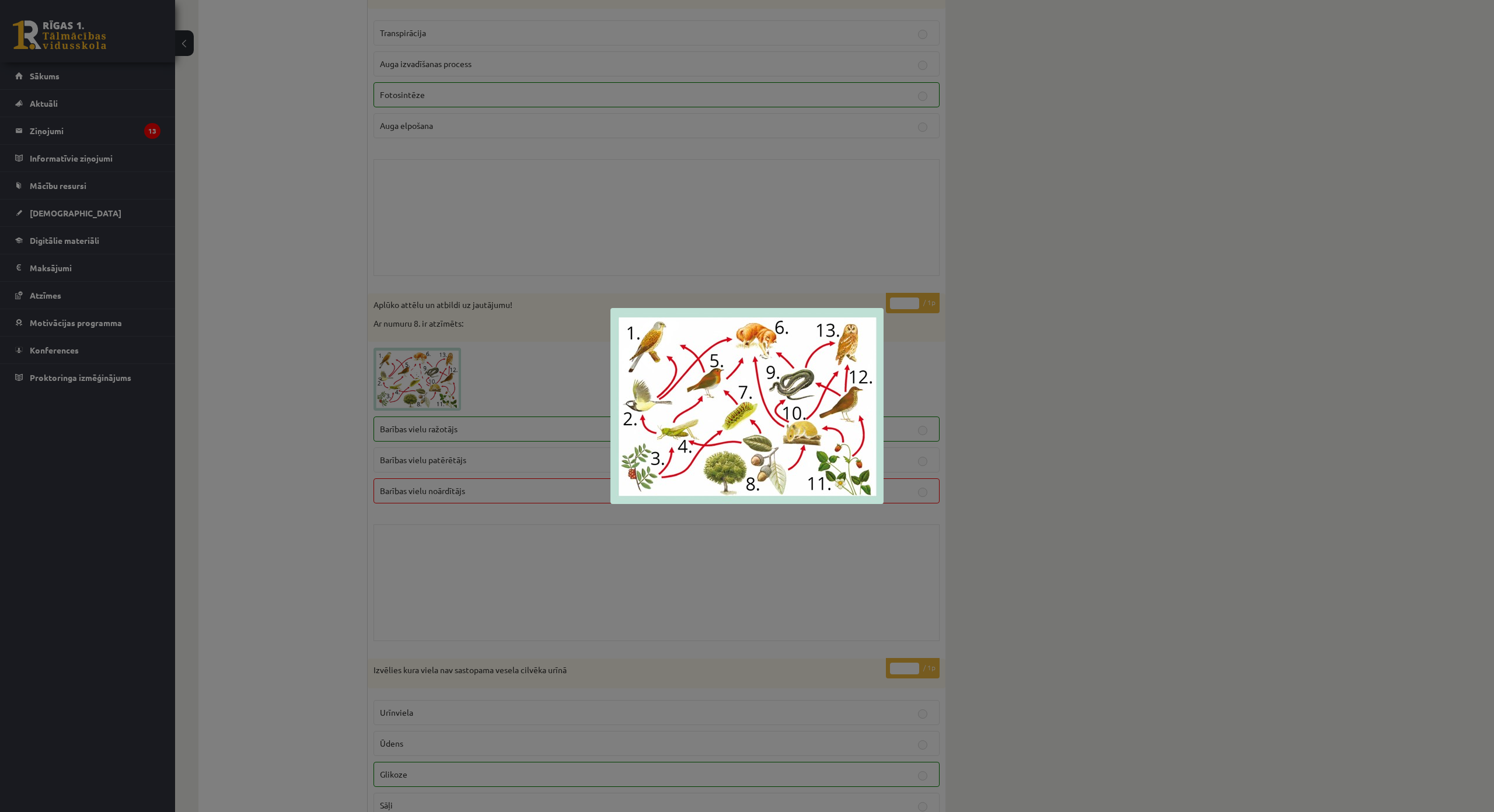
click at [824, 509] on div at bounding box center [747, 406] width 1494 height 812
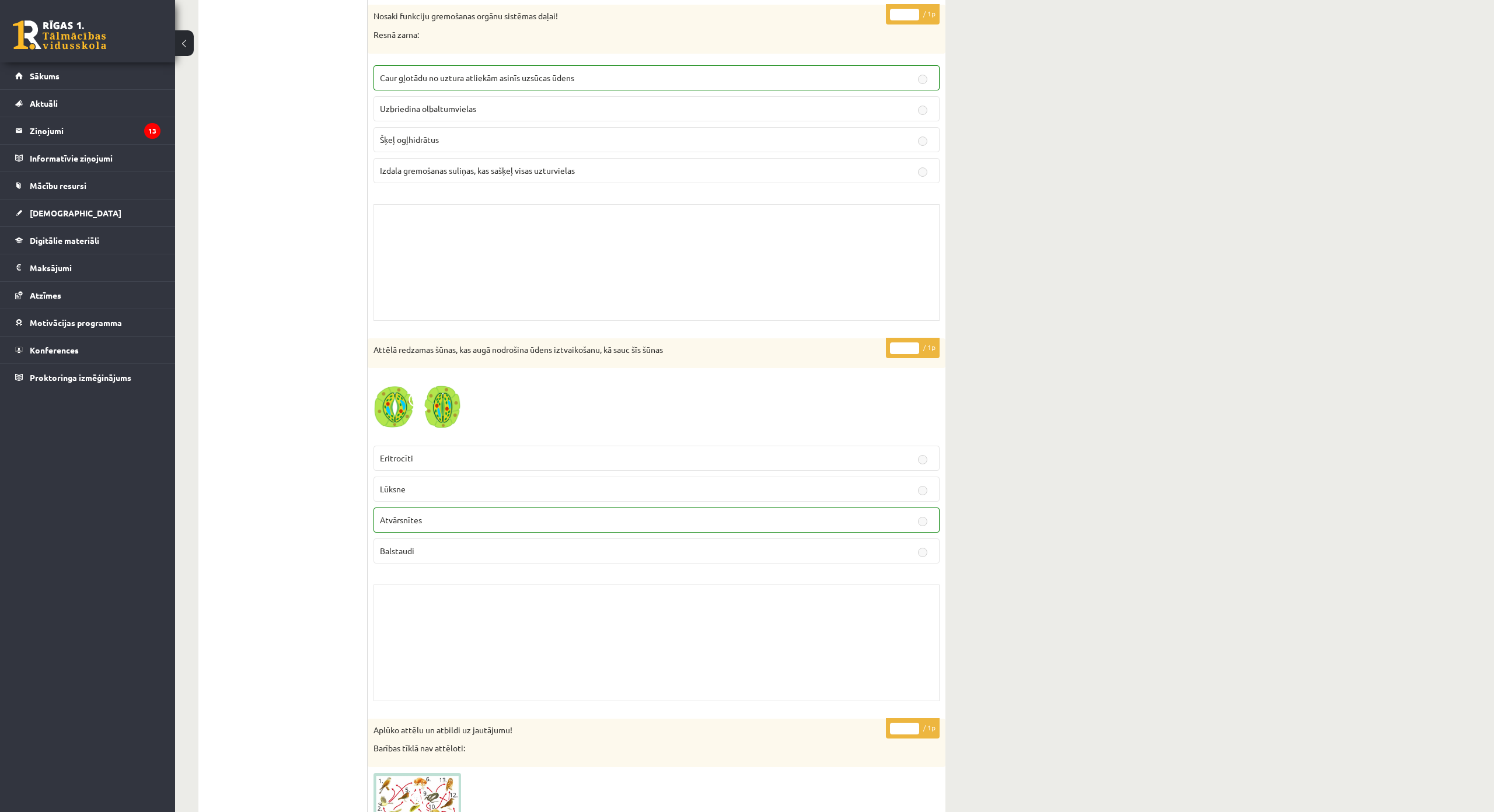
scroll to position [5659, 0]
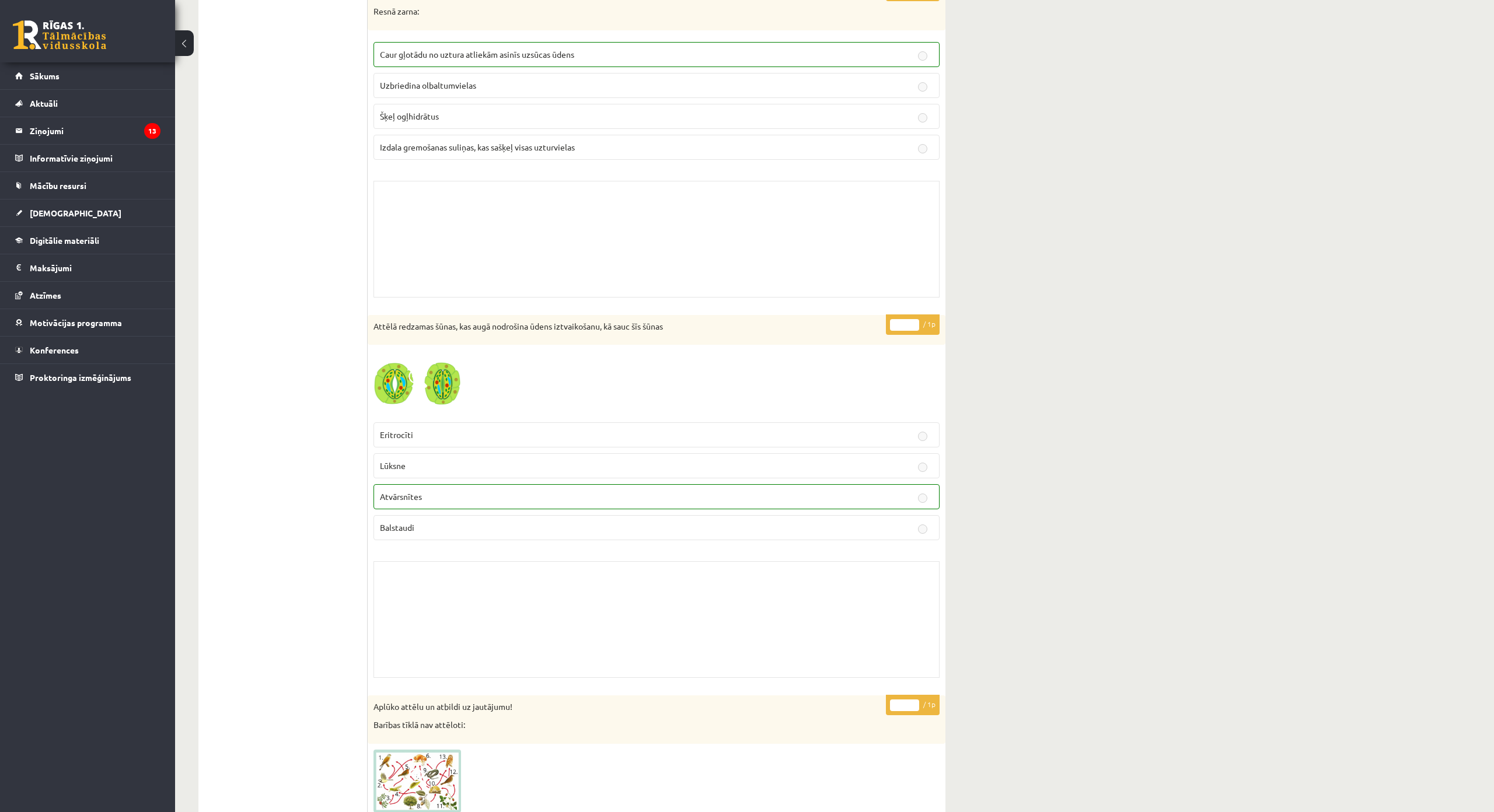
click at [411, 394] on img at bounding box center [417, 383] width 87 height 66
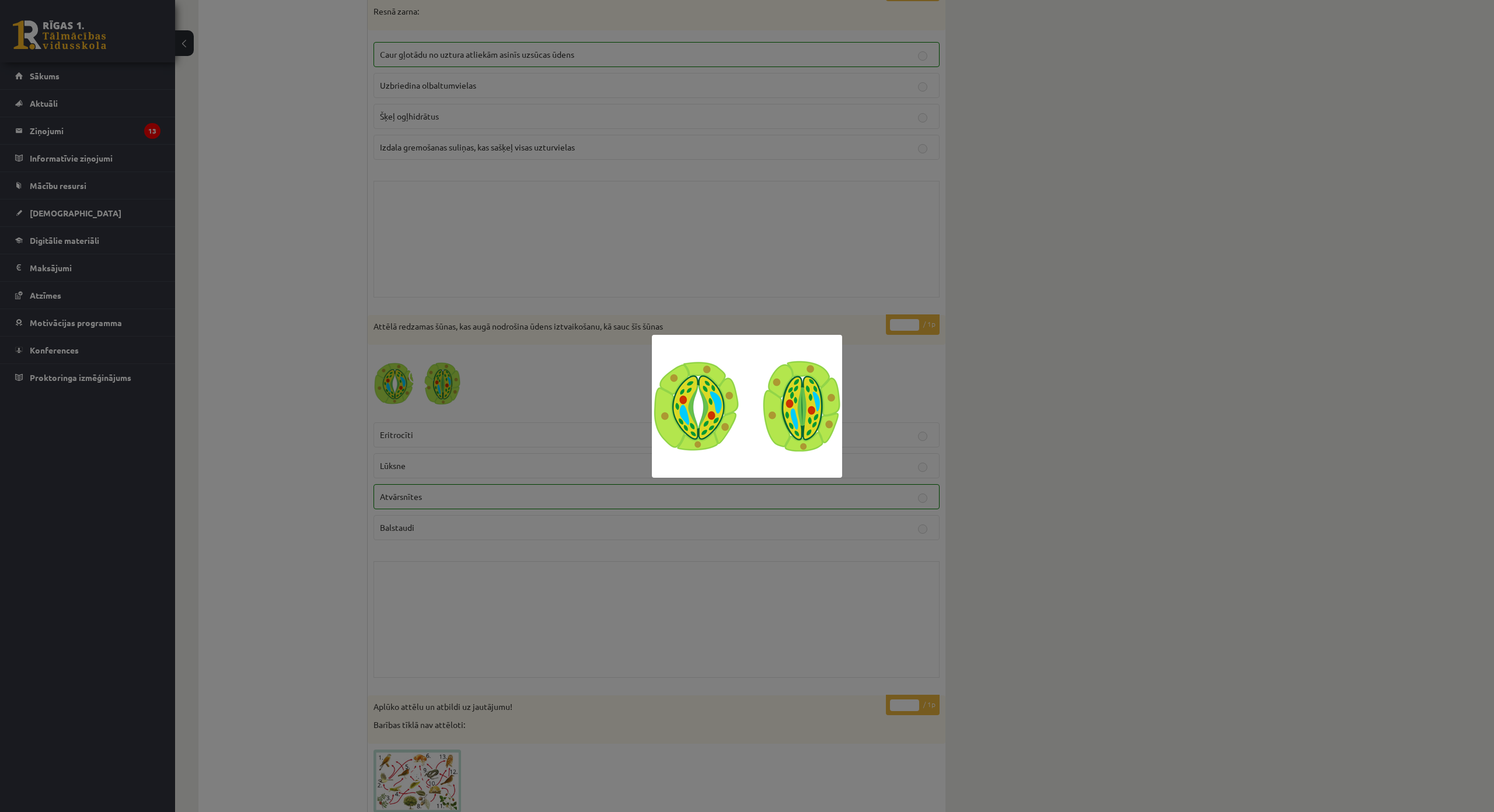
click at [529, 402] on div at bounding box center [747, 406] width 1494 height 812
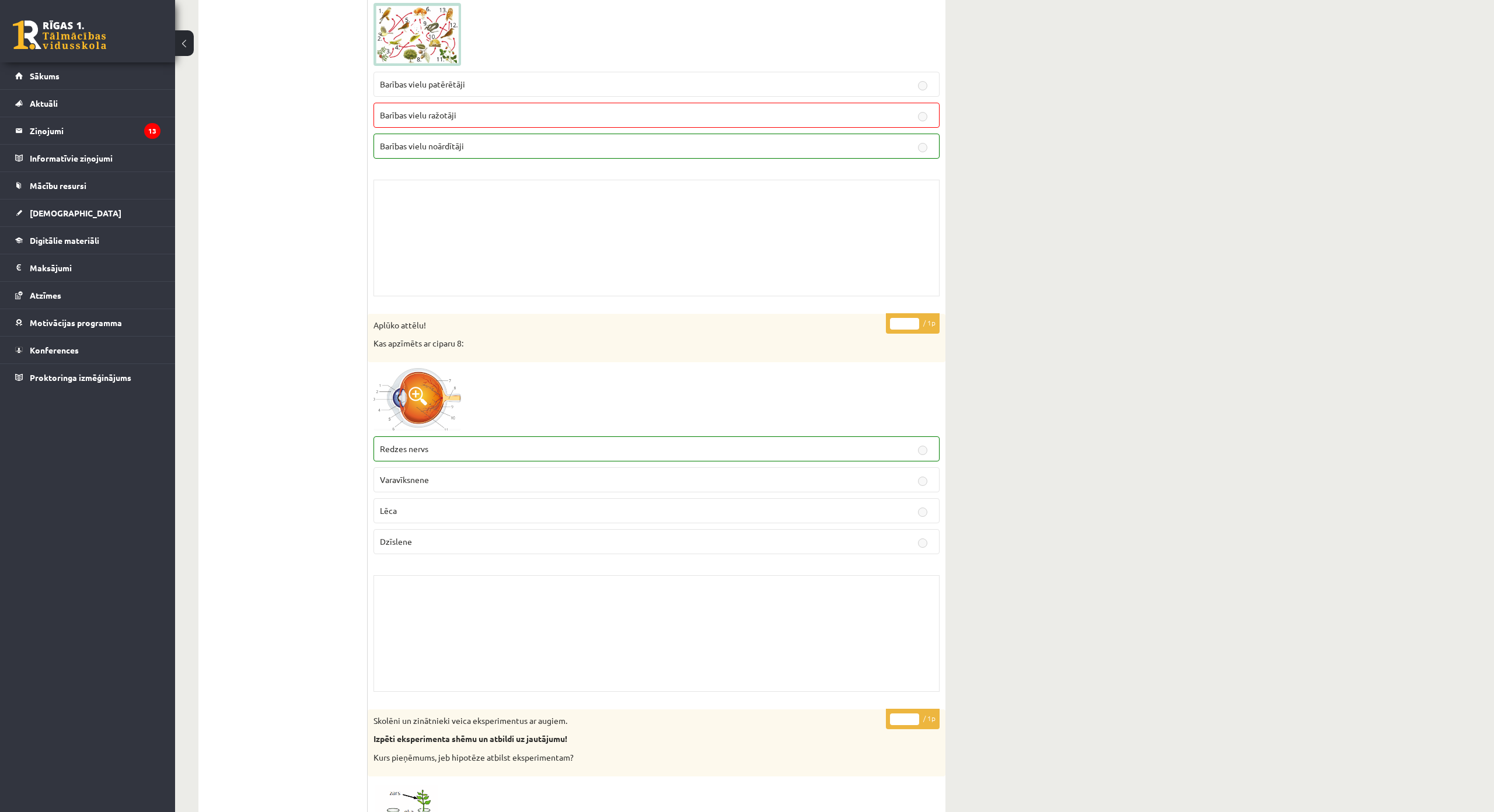
scroll to position [6417, 0]
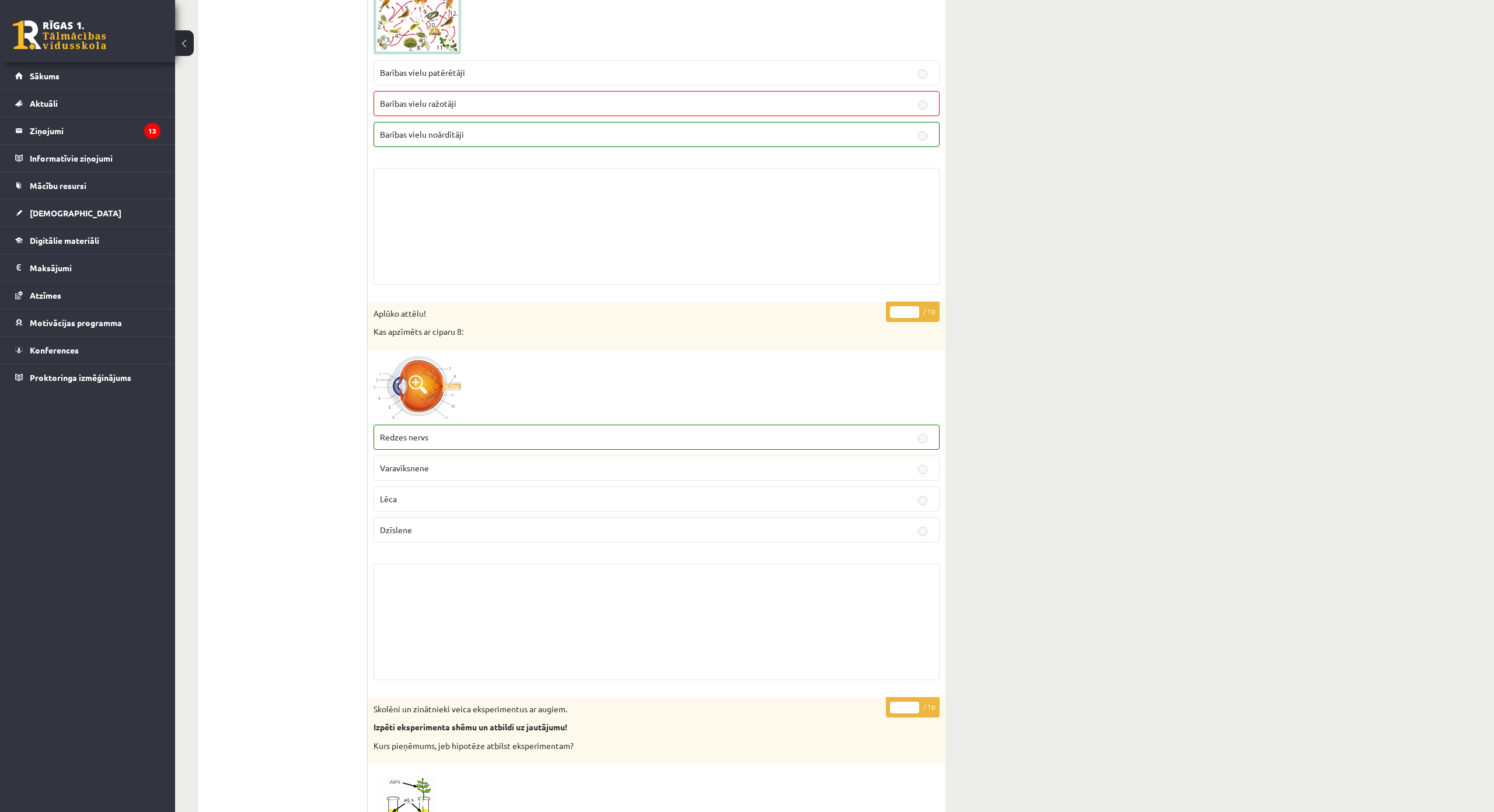
click at [418, 397] on img at bounding box center [417, 388] width 87 height 63
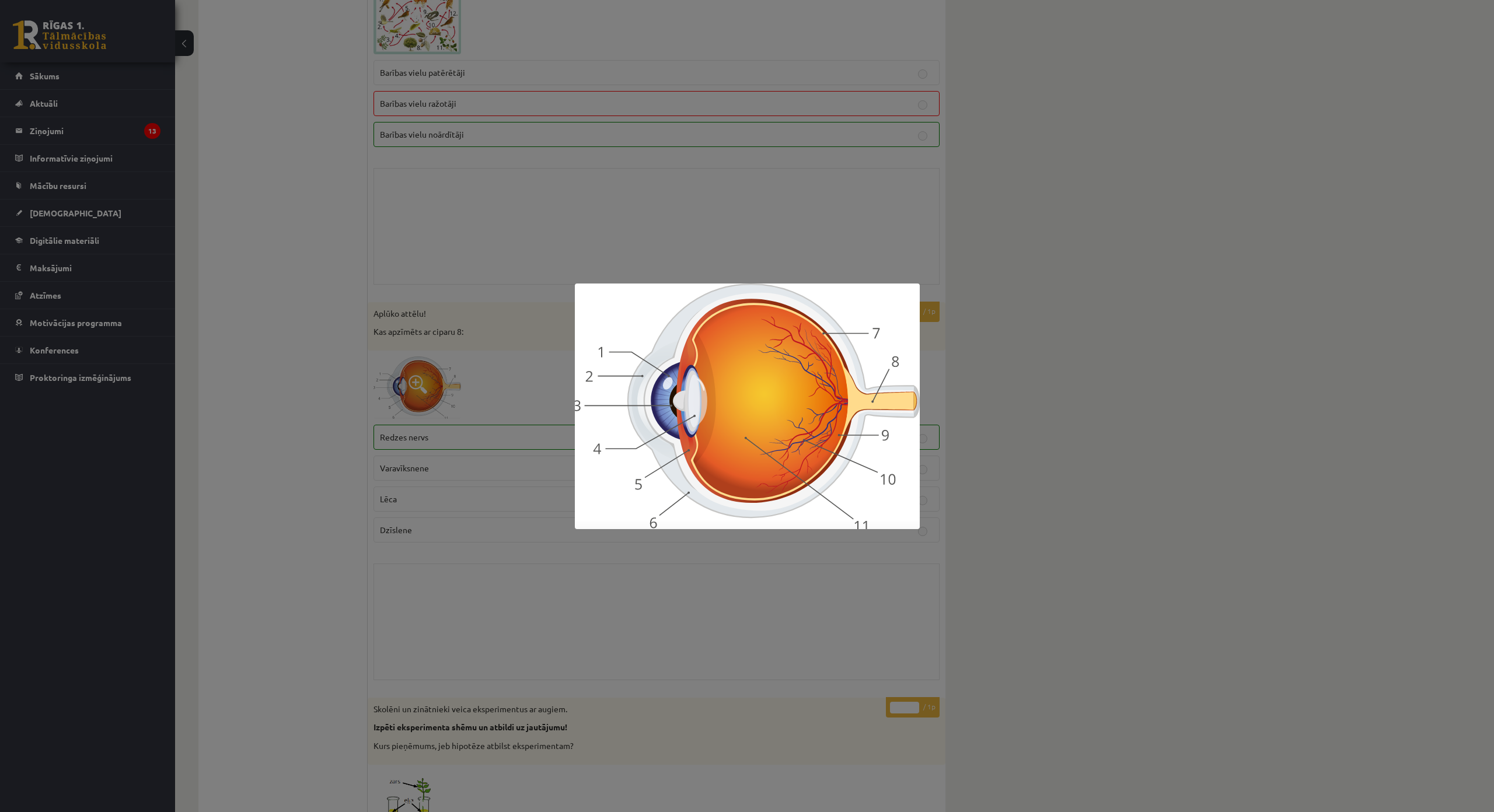
click at [451, 564] on div at bounding box center [747, 406] width 1494 height 812
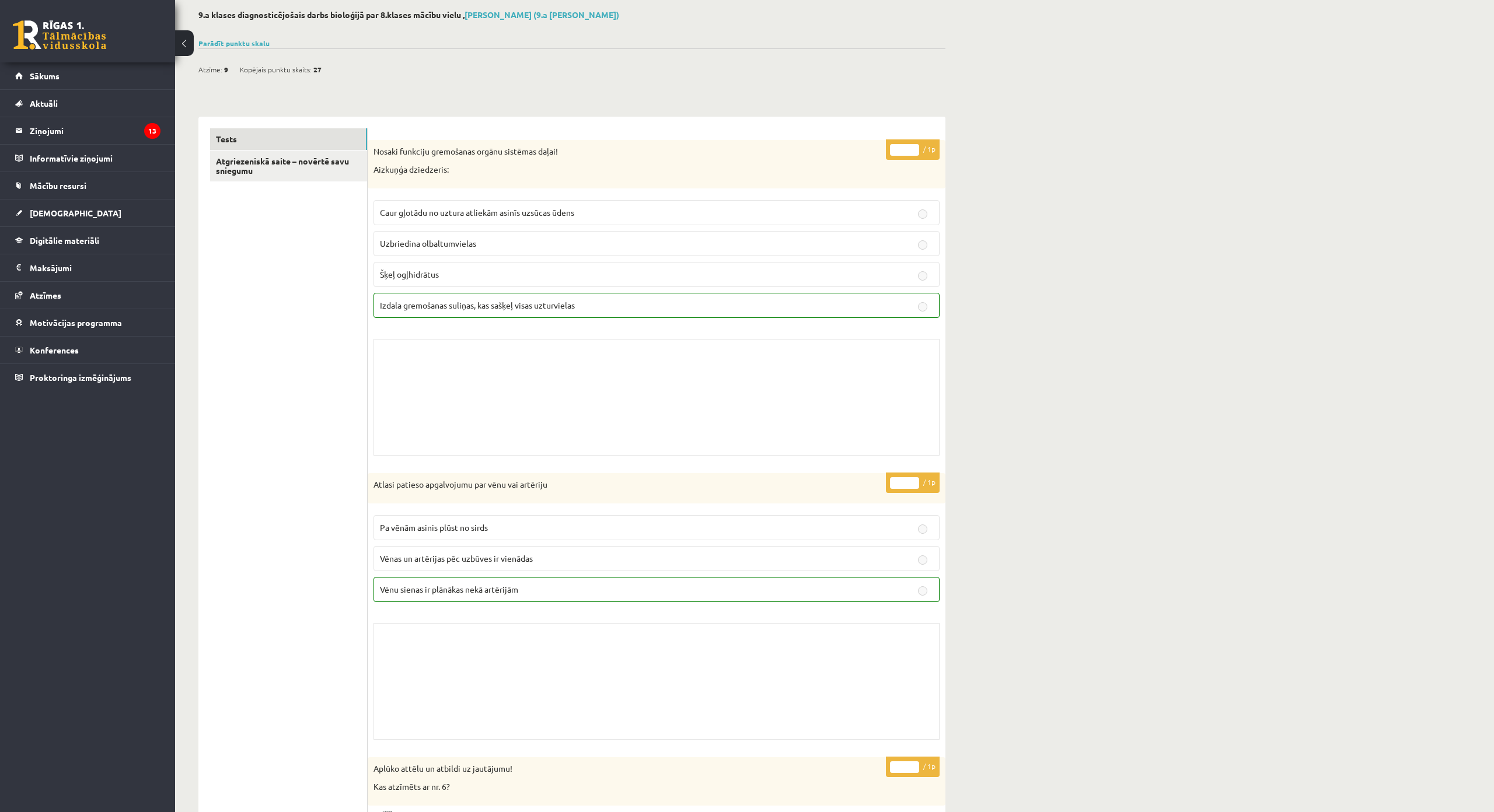
scroll to position [0, 0]
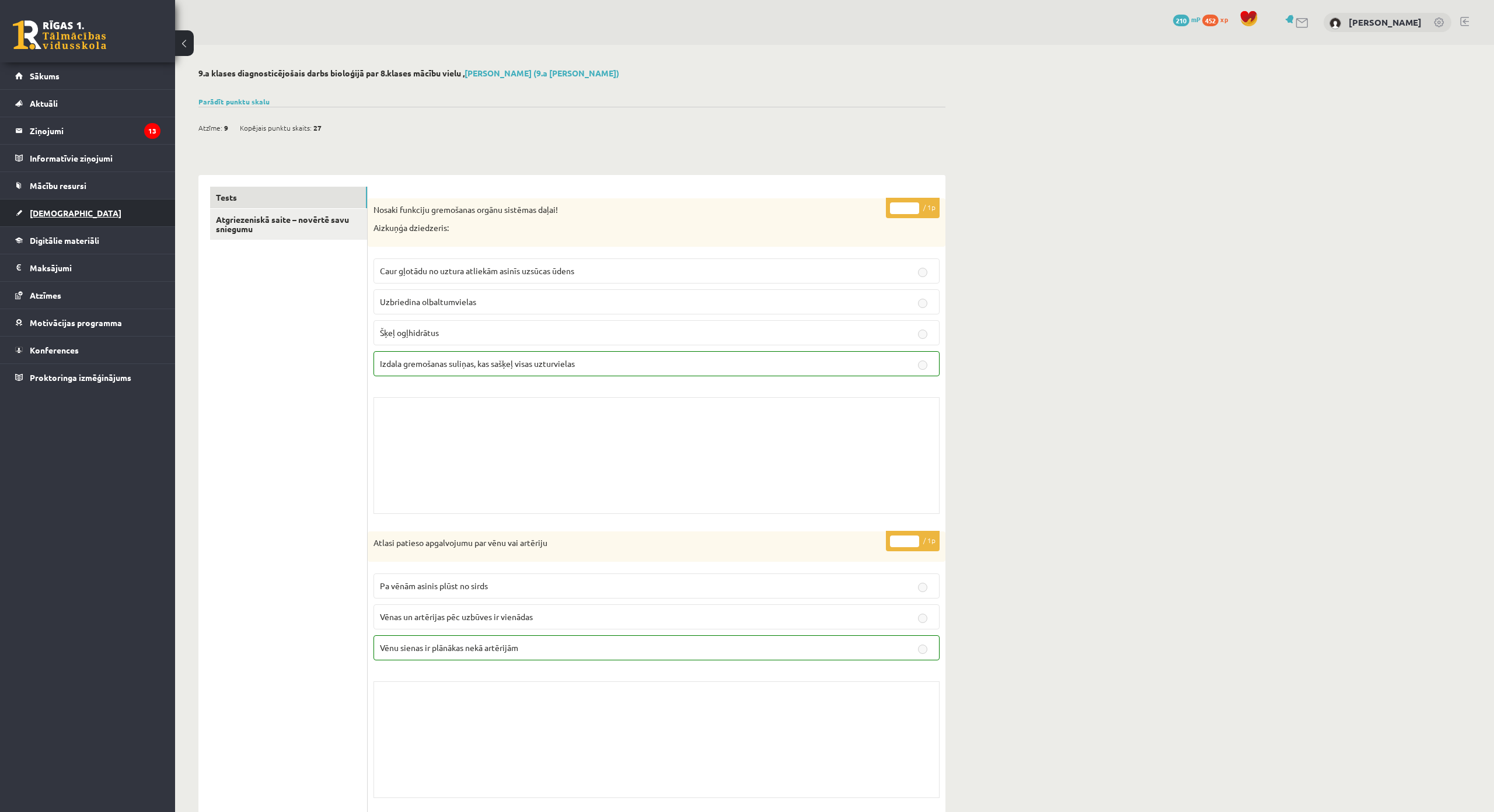
click at [127, 215] on link "[DEMOGRAPHIC_DATA]" at bounding box center [88, 213] width 146 height 27
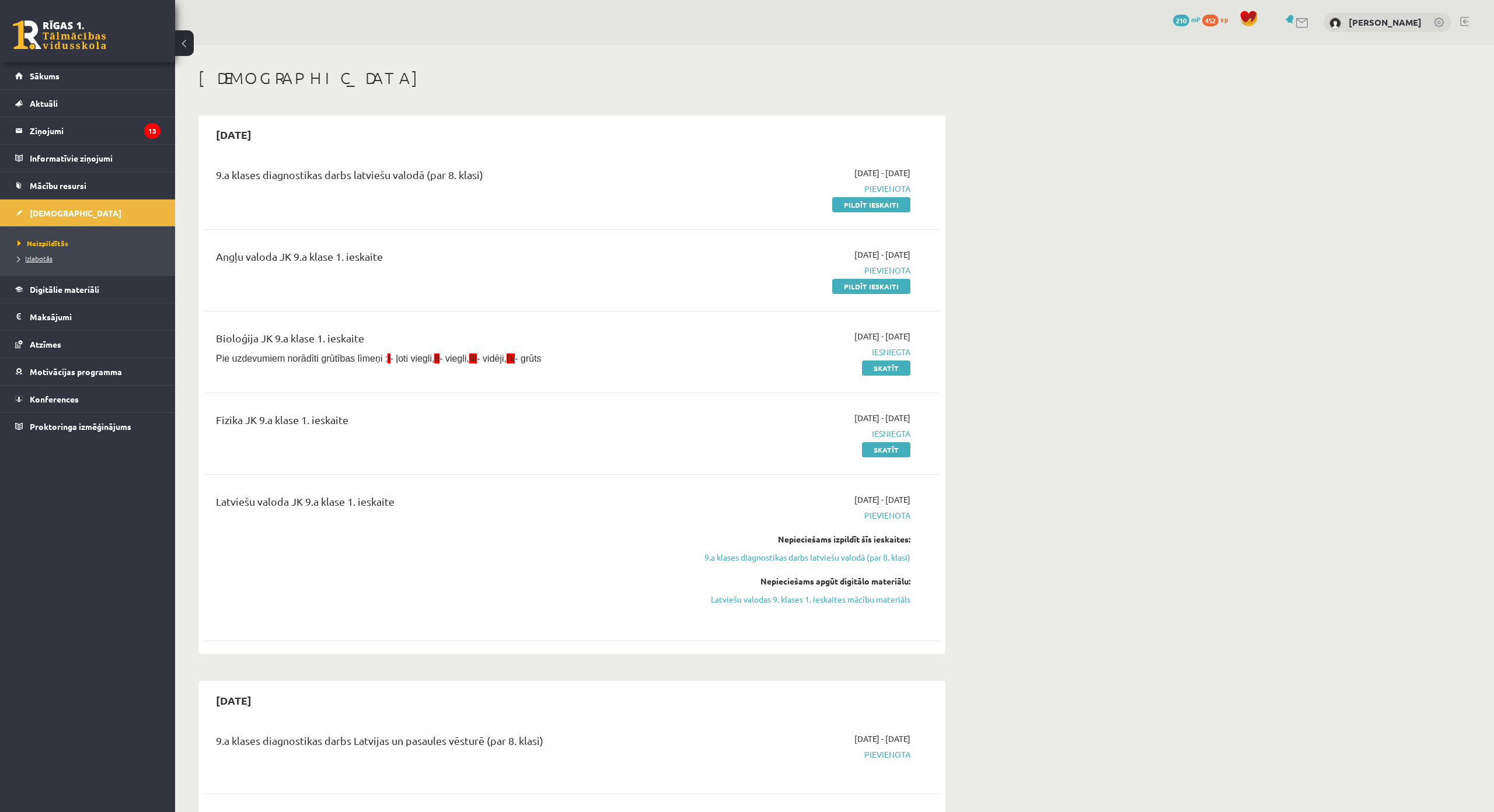
click at [62, 259] on link "Izlabotās" at bounding box center [90, 258] width 146 height 10
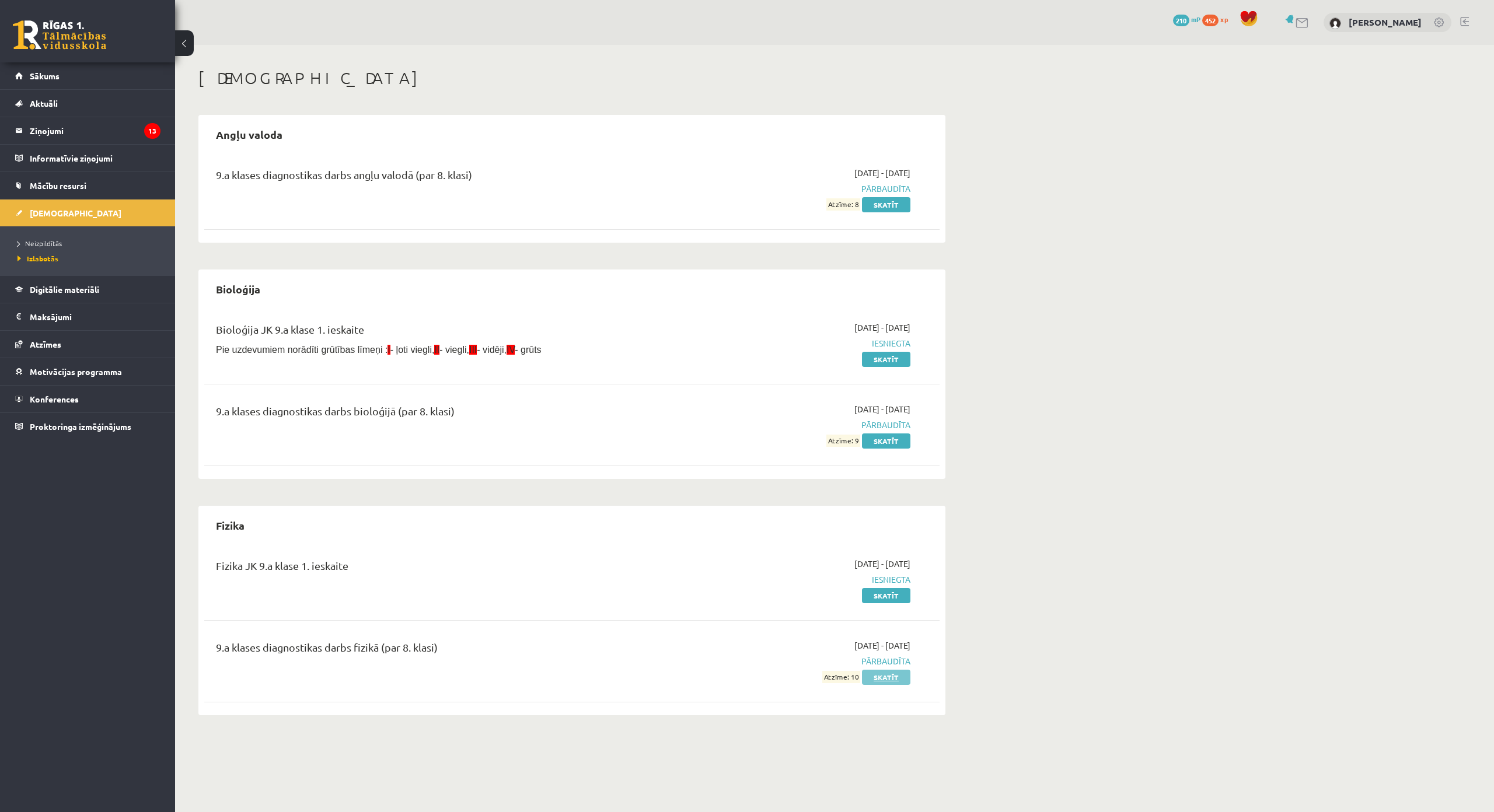
click at [878, 679] on link "Skatīt" at bounding box center [886, 677] width 49 height 15
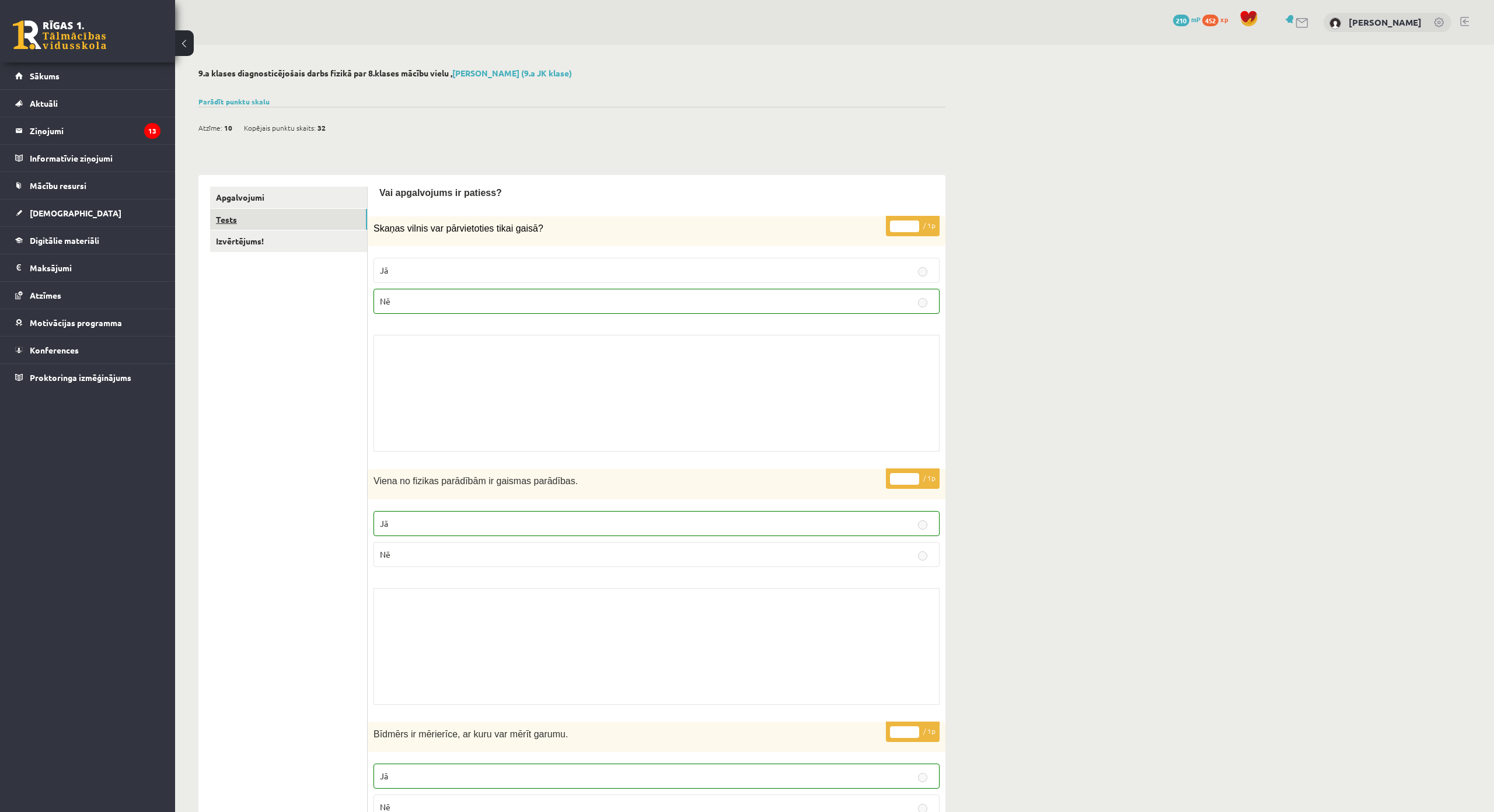
click at [312, 213] on link "Tests" at bounding box center [289, 219] width 157 height 21
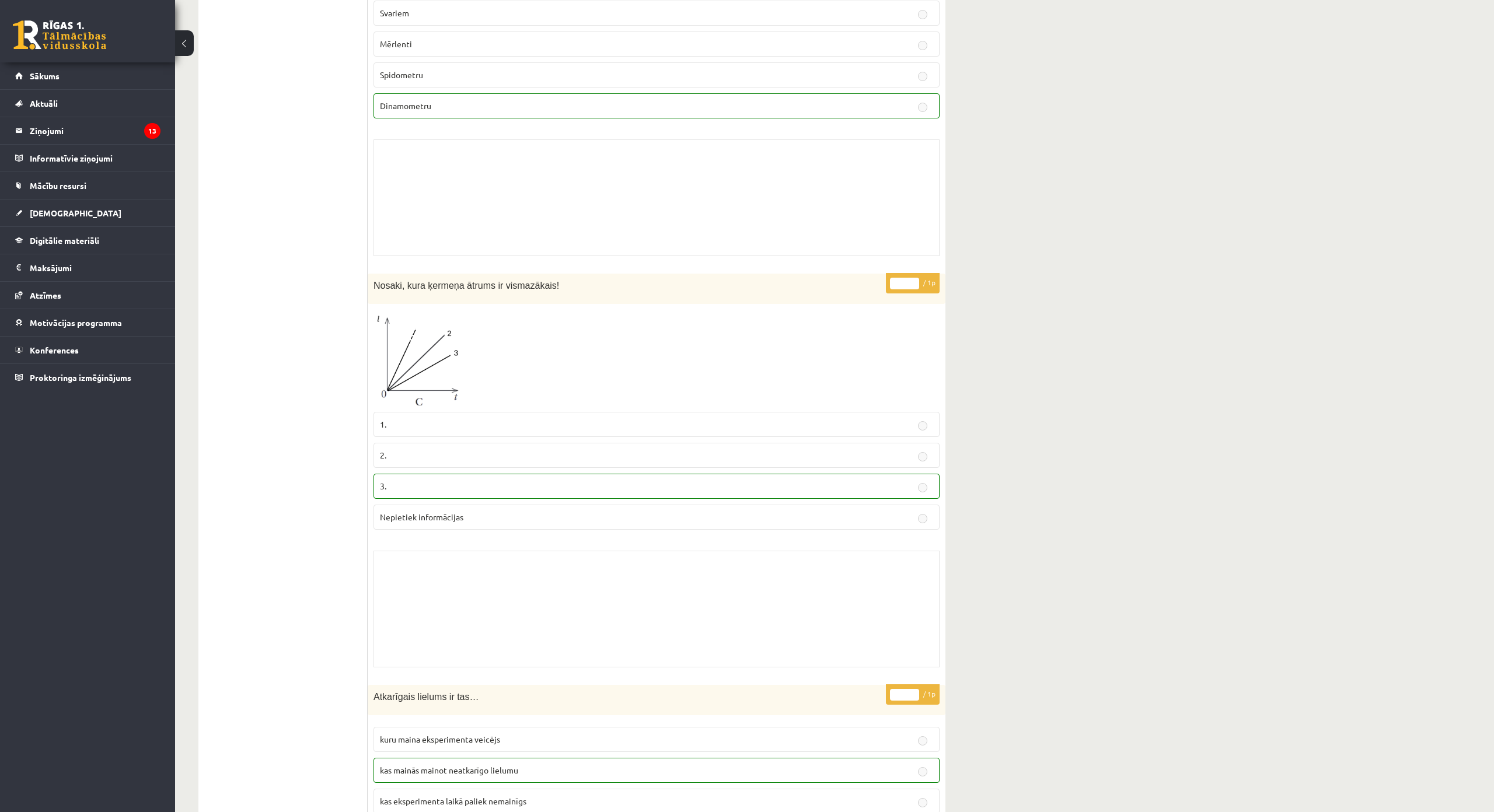
scroll to position [584, 0]
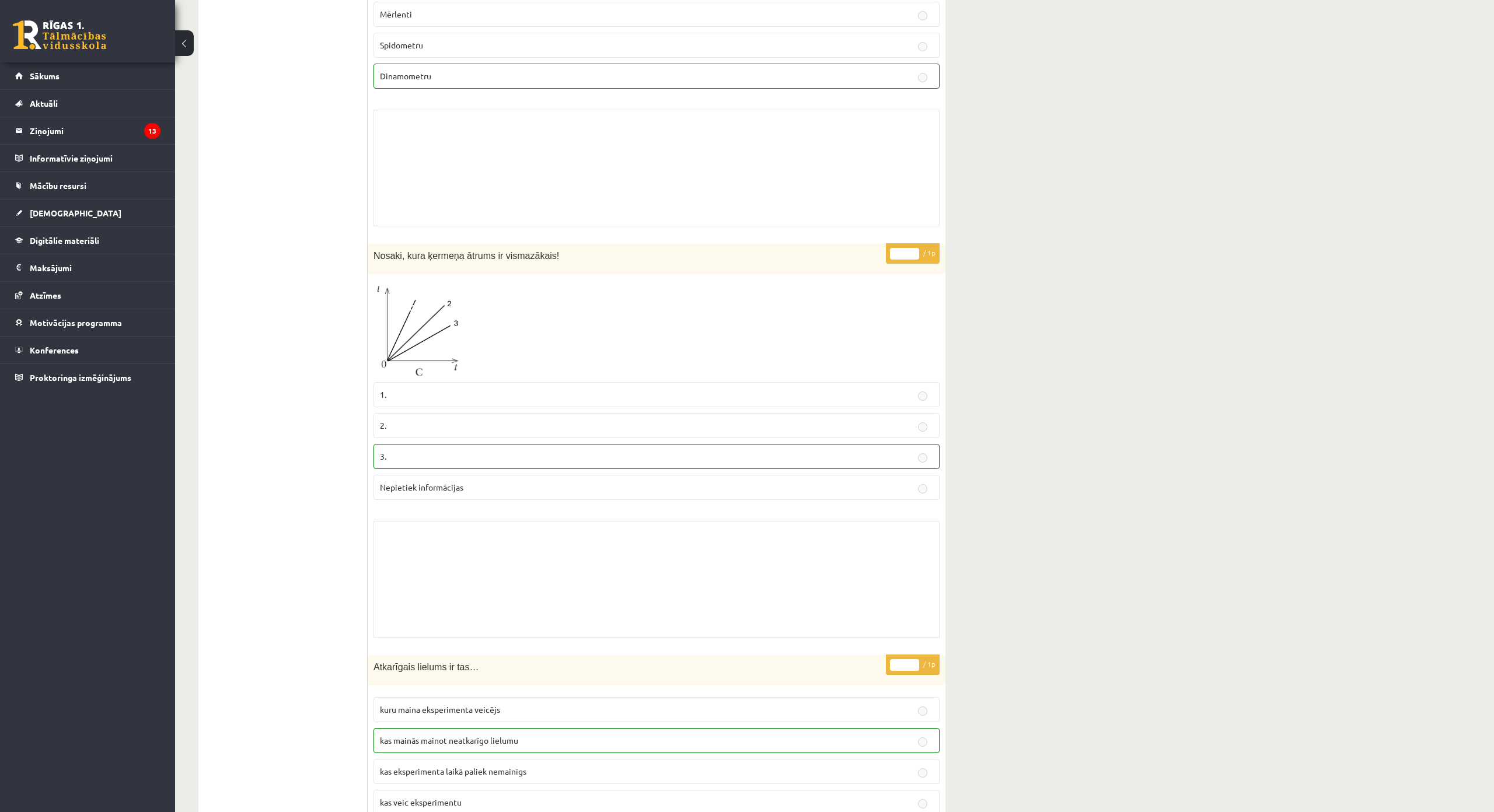
click at [430, 305] on img at bounding box center [417, 329] width 87 height 97
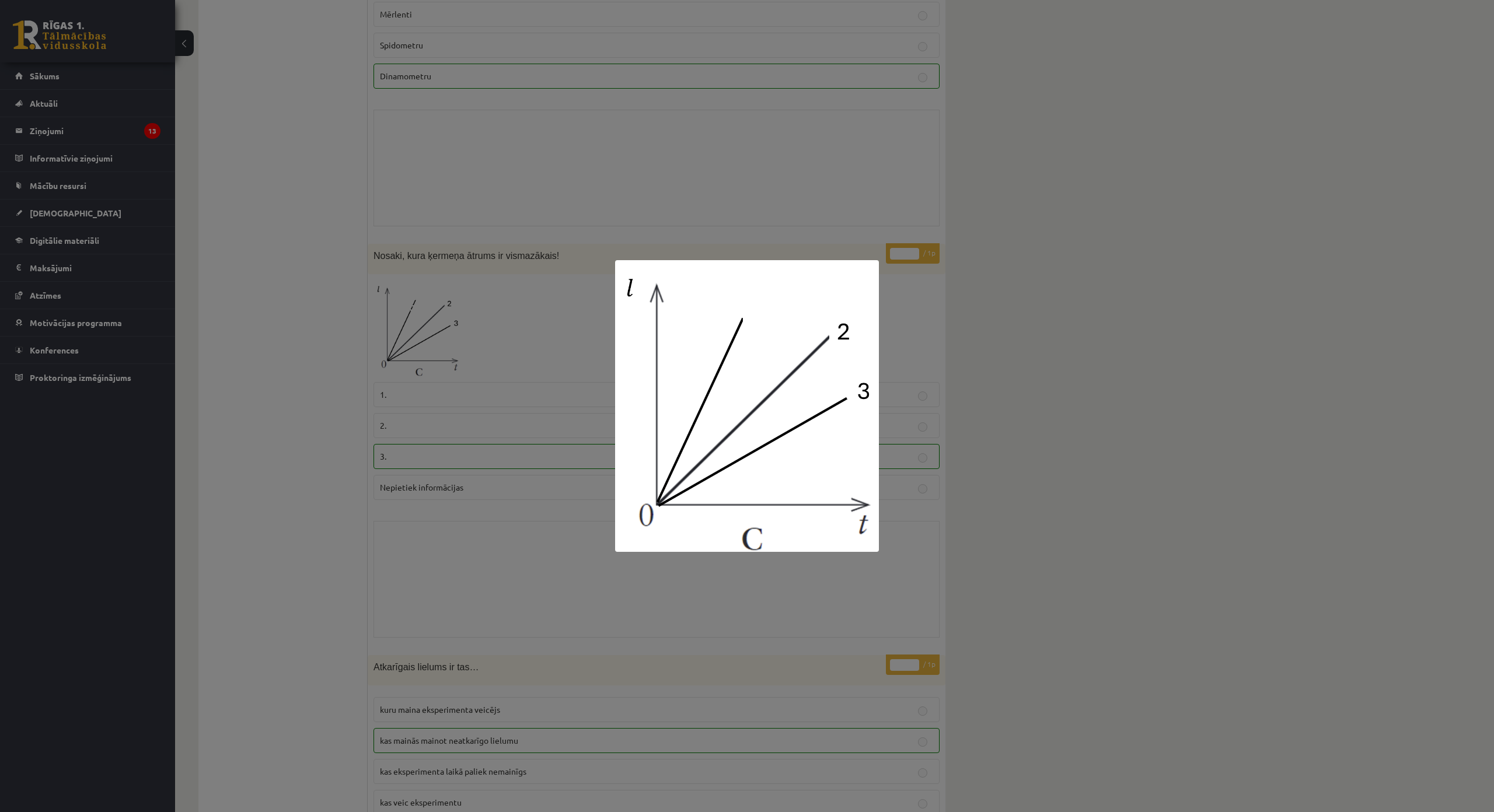
drag, startPoint x: 555, startPoint y: 590, endPoint x: 544, endPoint y: 591, distance: 11.0
click at [547, 591] on div at bounding box center [747, 406] width 1494 height 812
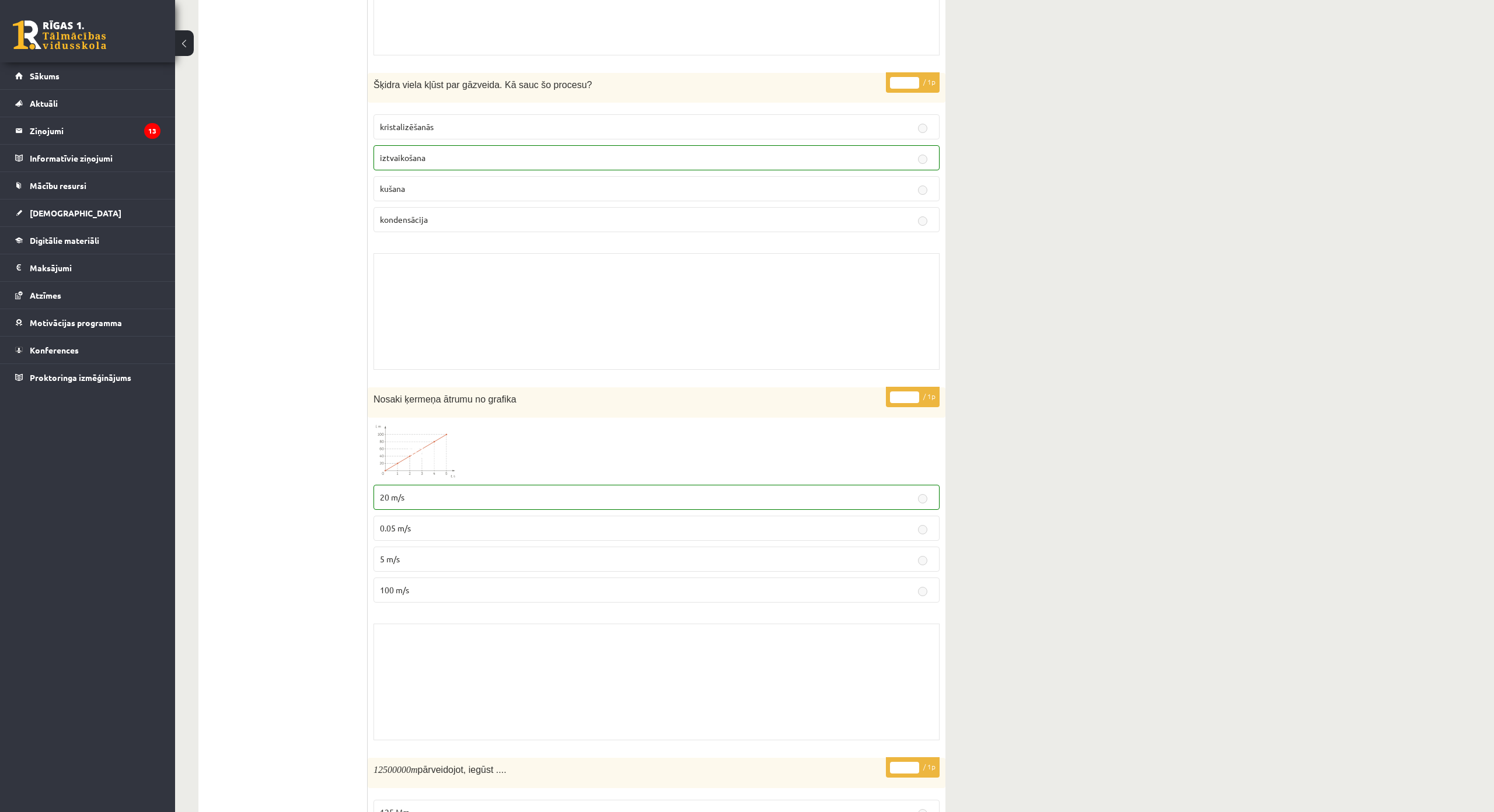
scroll to position [2450, 0]
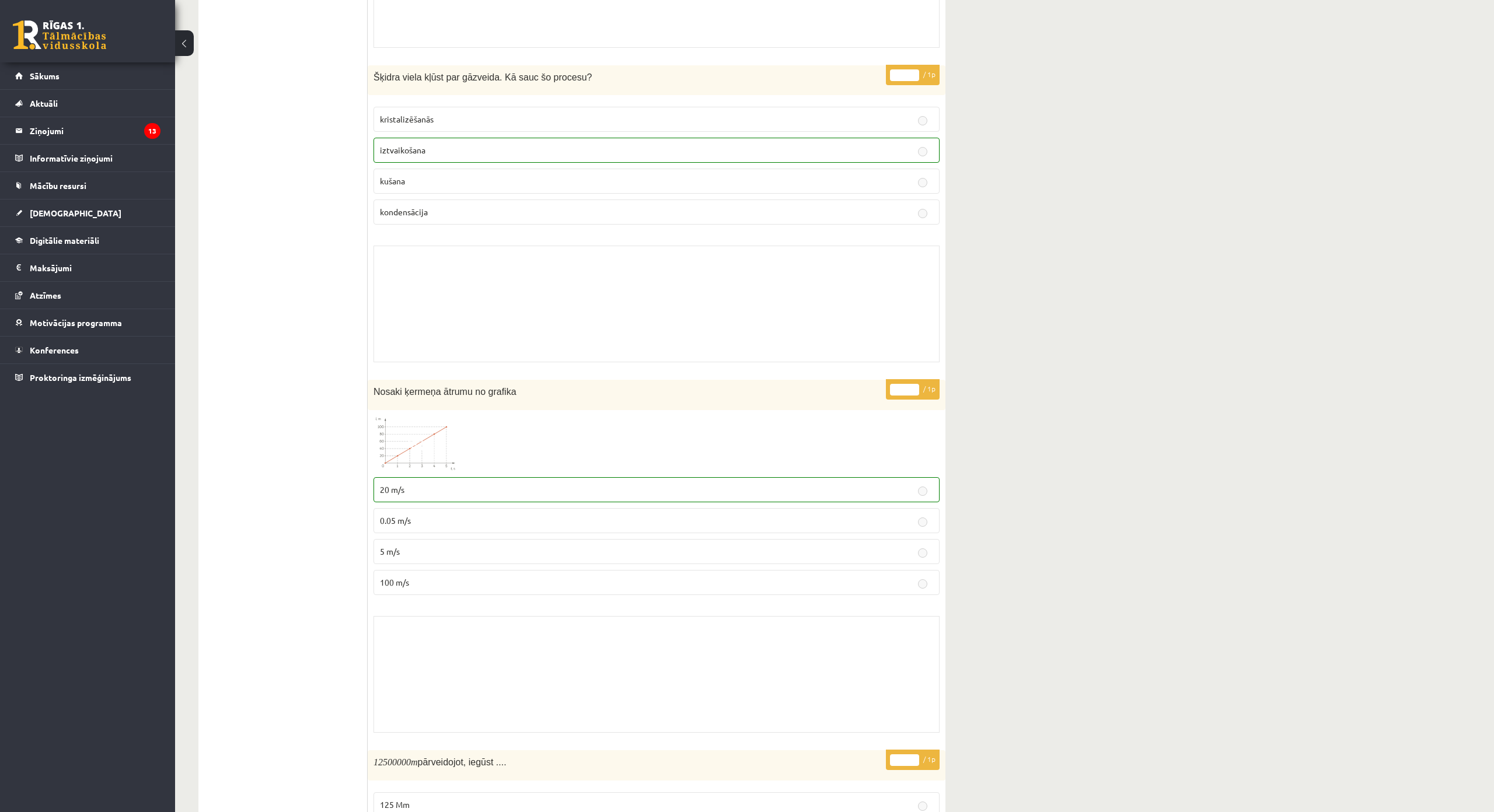
click at [426, 435] on span at bounding box center [418, 444] width 18 height 18
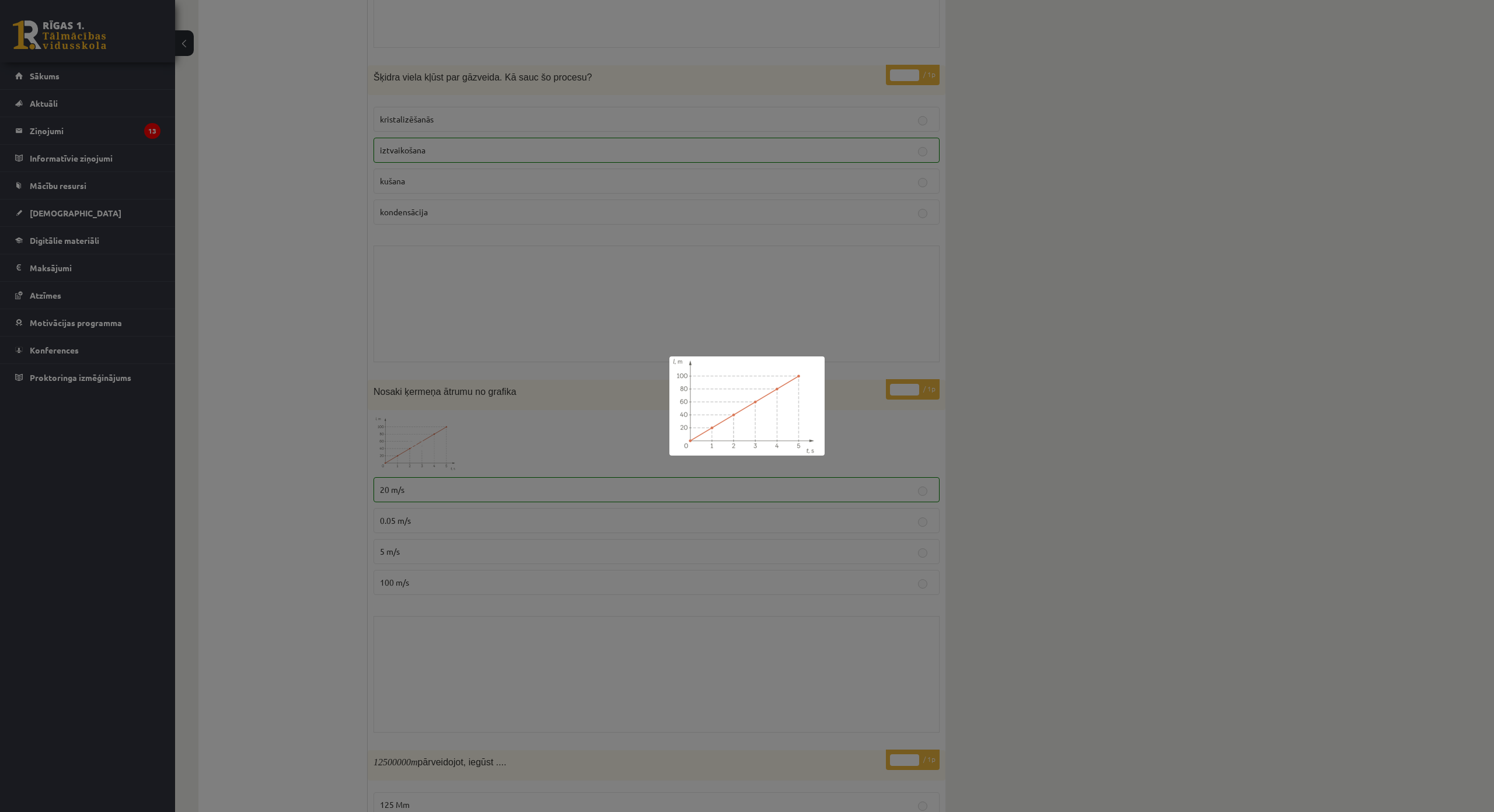
drag, startPoint x: 514, startPoint y: 461, endPoint x: 522, endPoint y: 467, distance: 10.0
click at [515, 461] on div at bounding box center [747, 406] width 1494 height 812
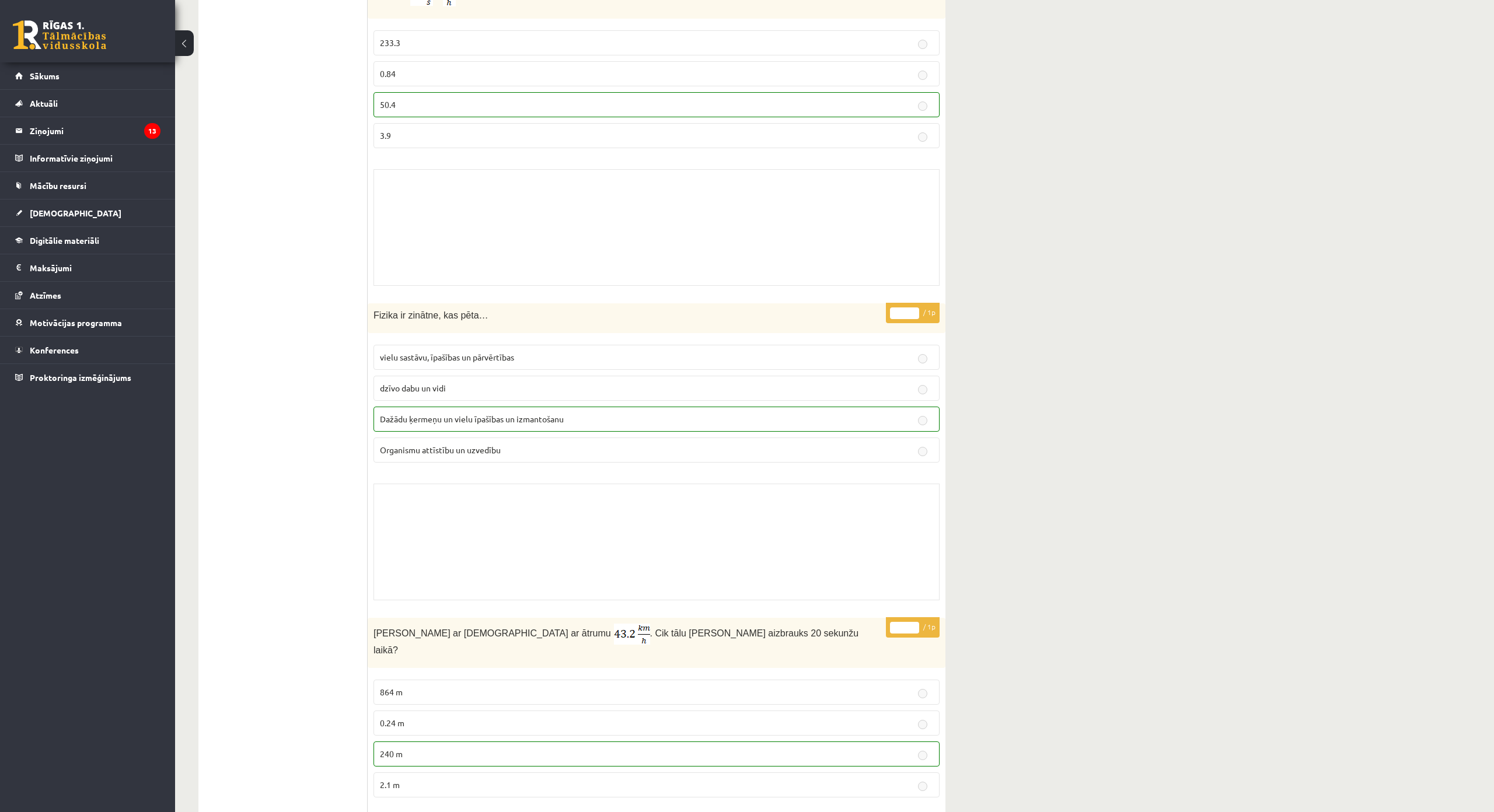
scroll to position [4060, 0]
